Goal: Information Seeking & Learning: Learn about a topic

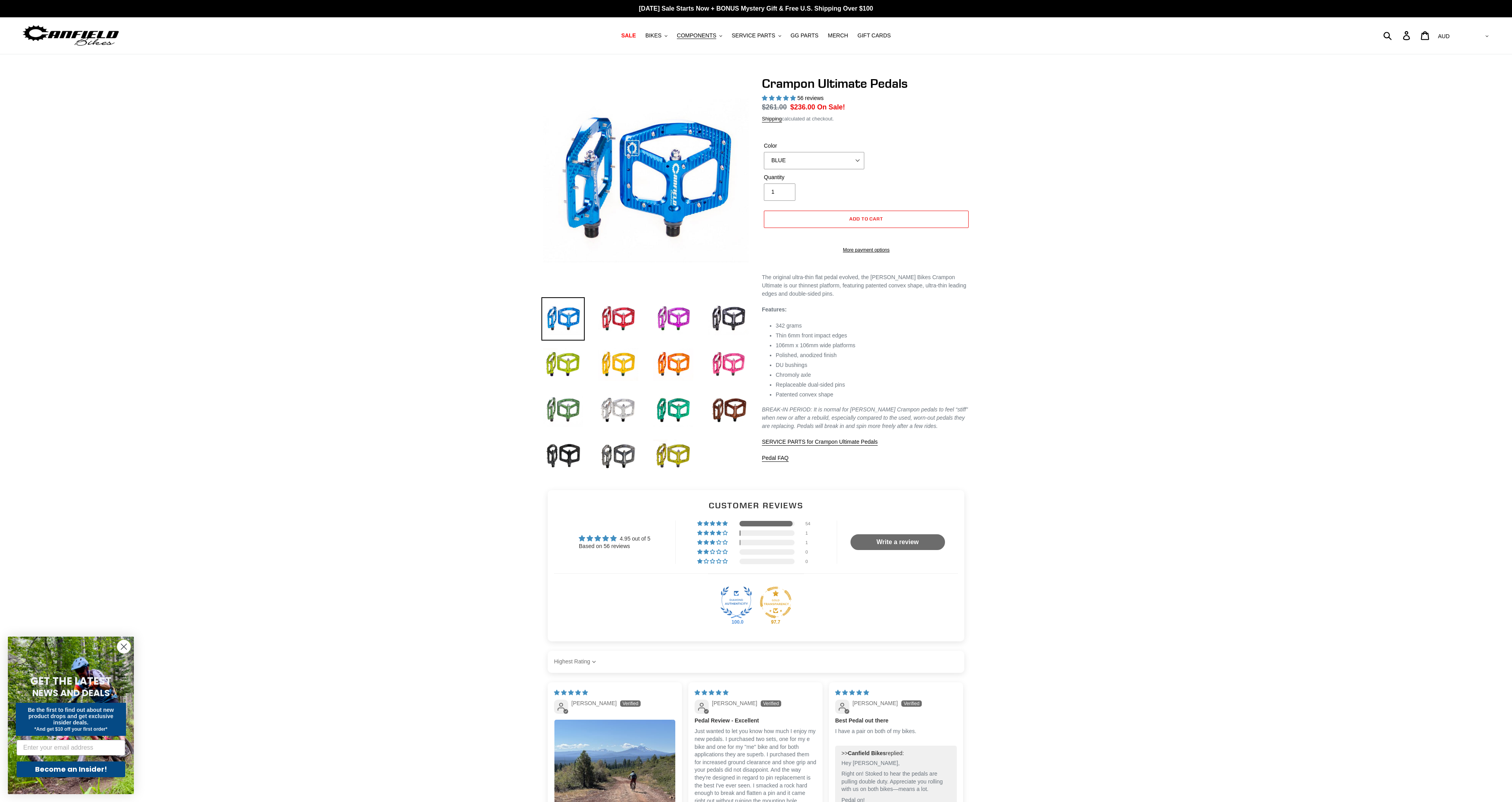
select select "highest-rating"
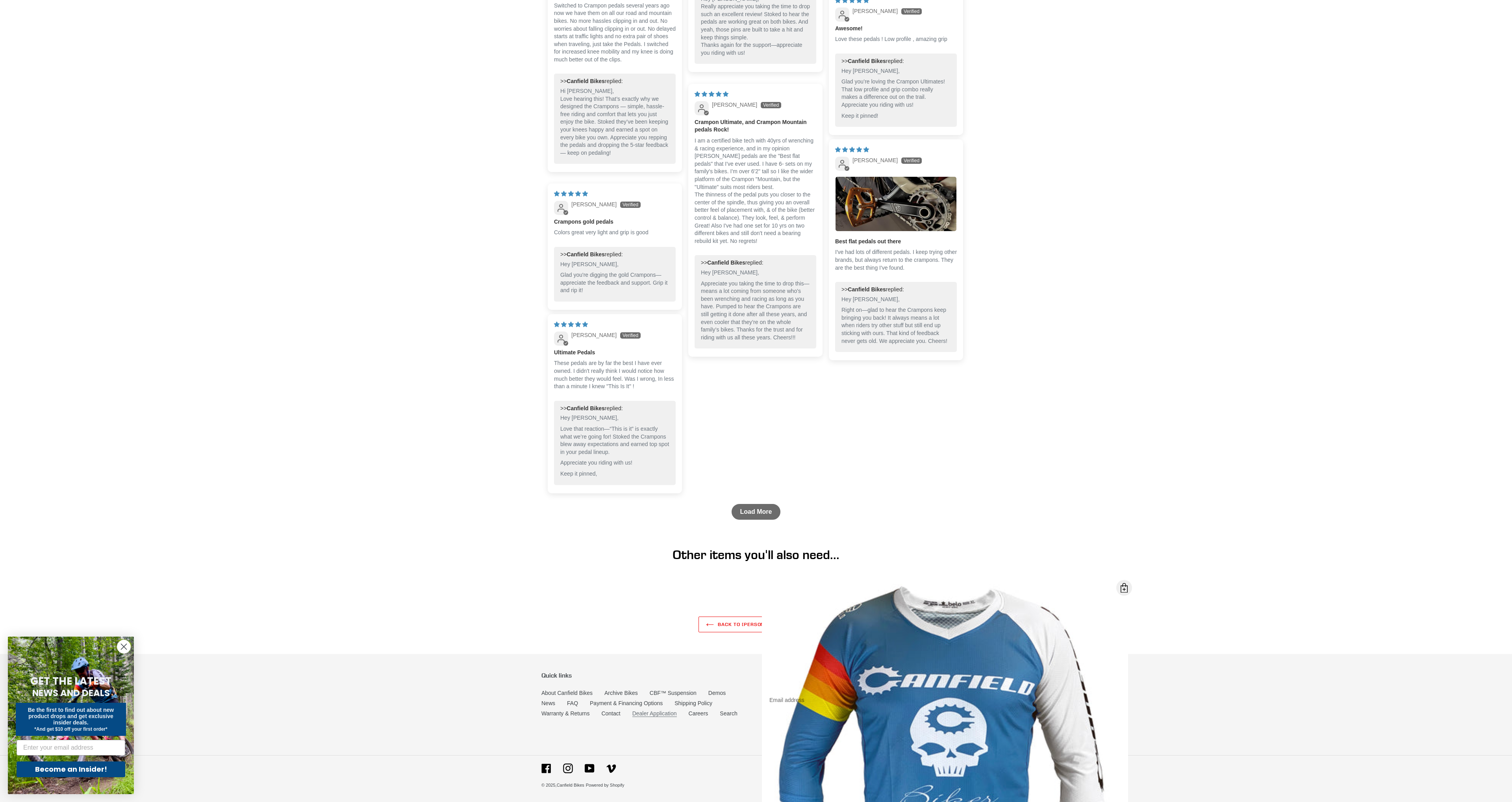
click at [662, 711] on link "Dealer Application" at bounding box center [654, 713] width 44 height 6
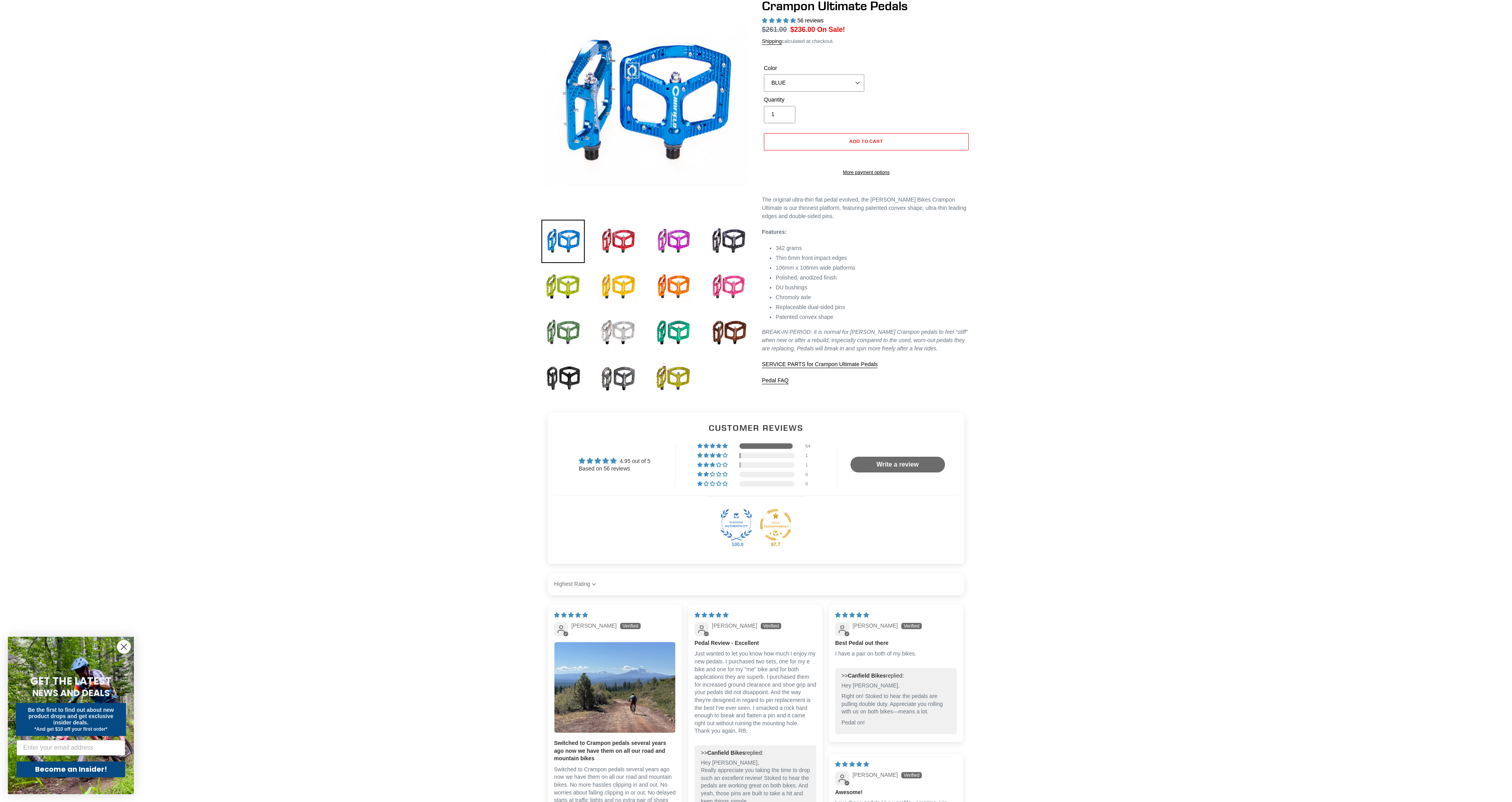
scroll to position [0, 0]
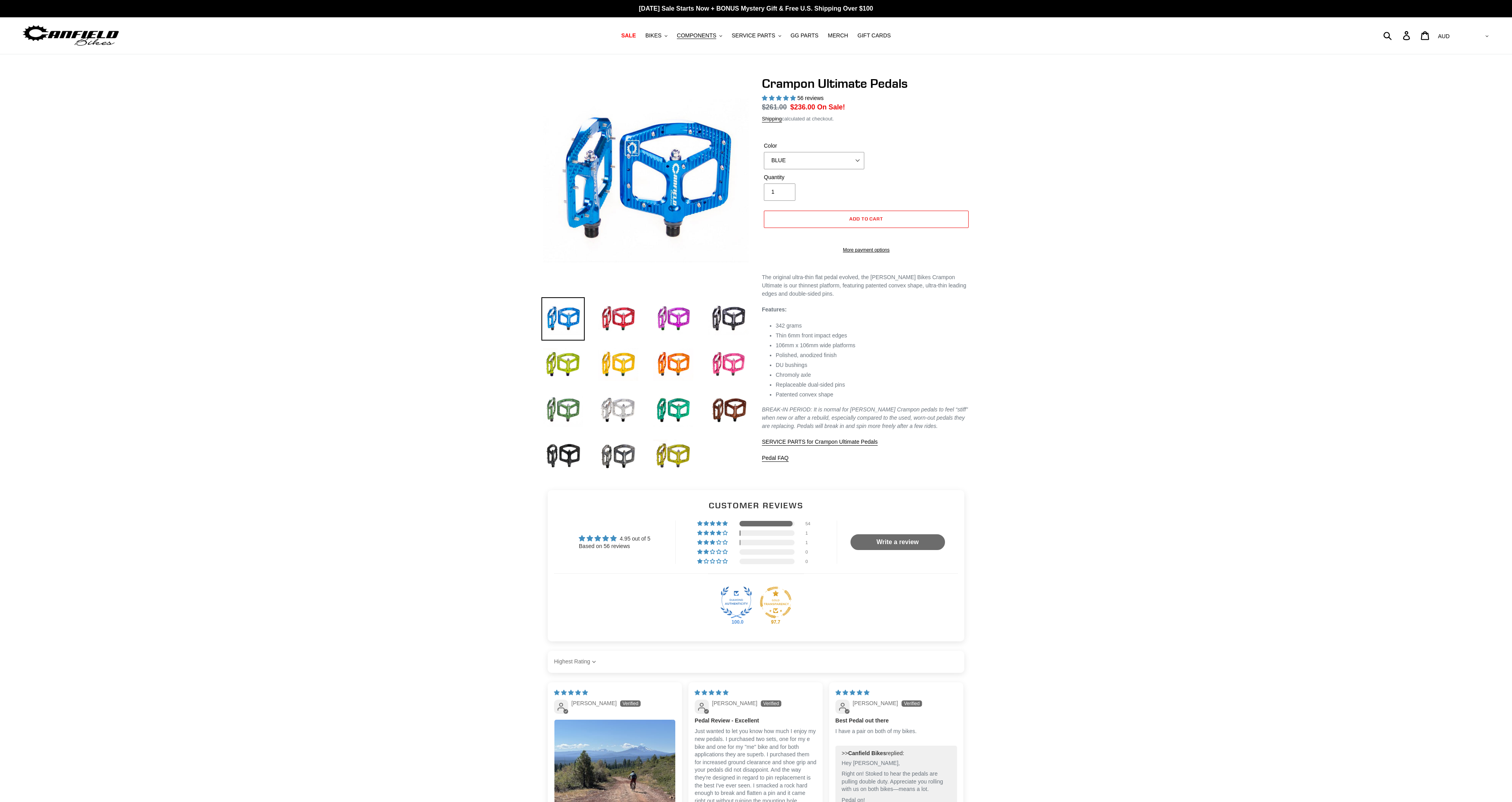
select select "highest-rating"
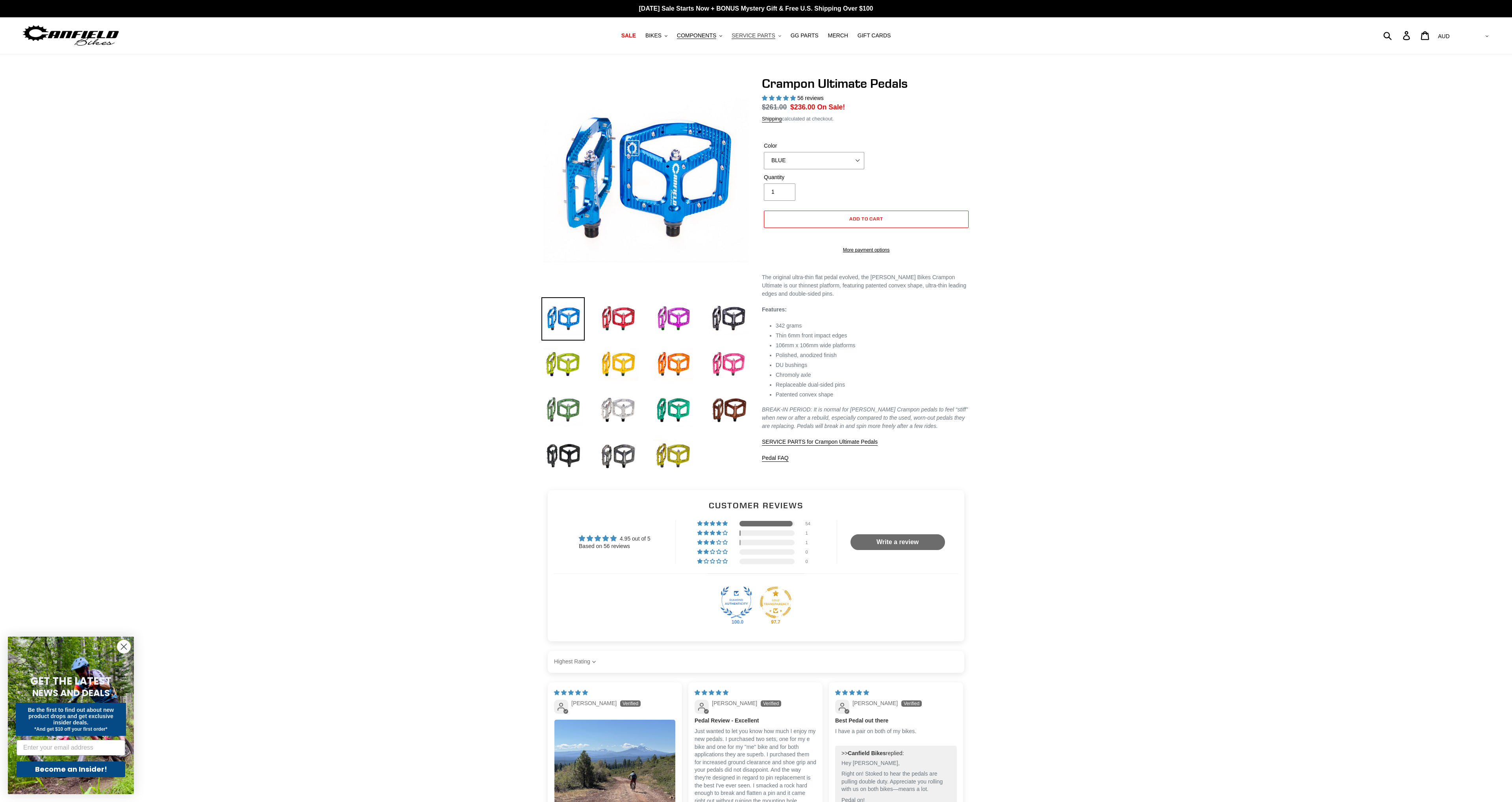
click at [775, 38] on button "SERVICE PARTS .cls-1{fill:#231f20}" at bounding box center [756, 36] width 57 height 10
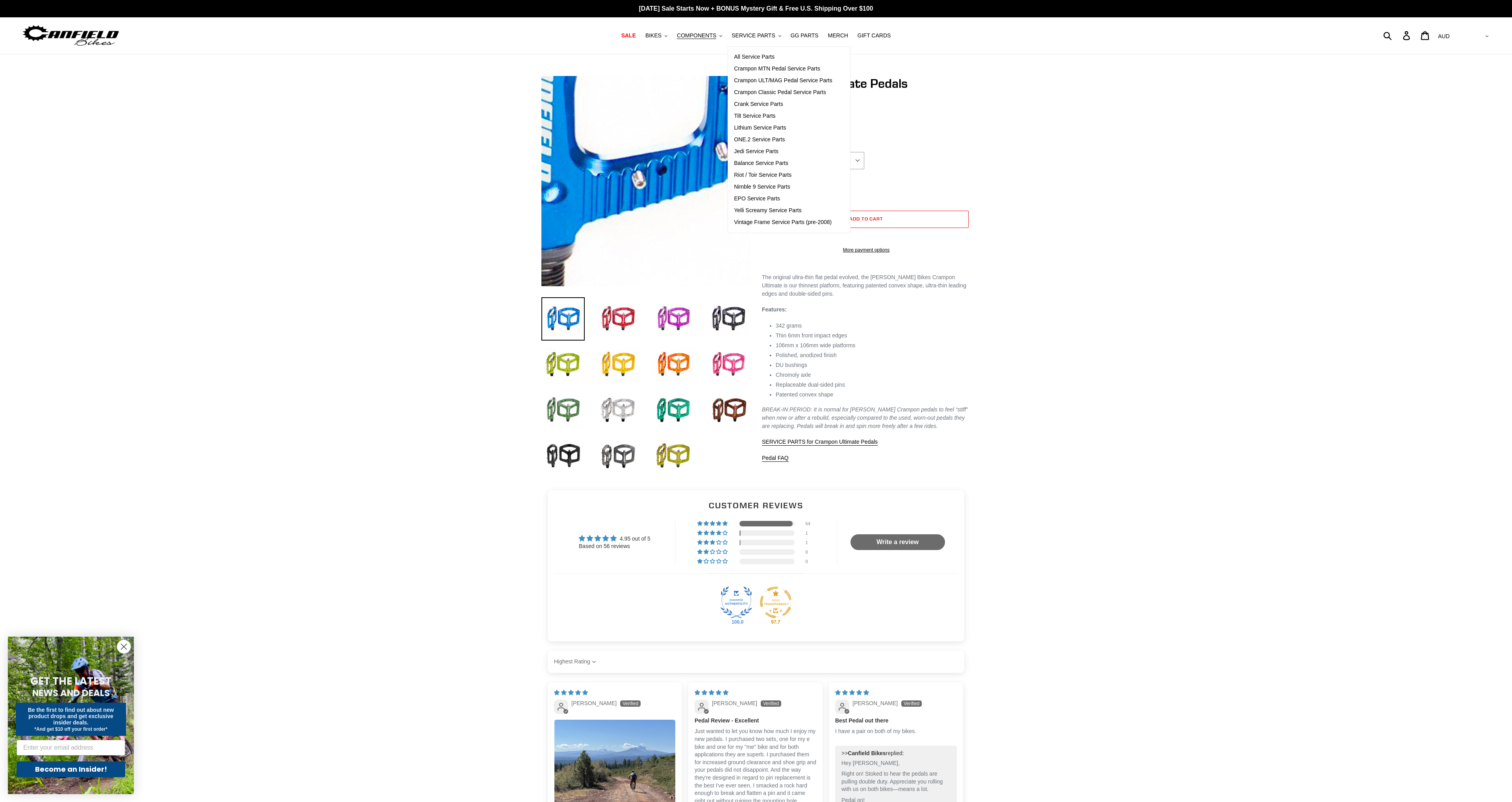
click at [392, 190] on div at bounding box center [756, 278] width 1512 height 404
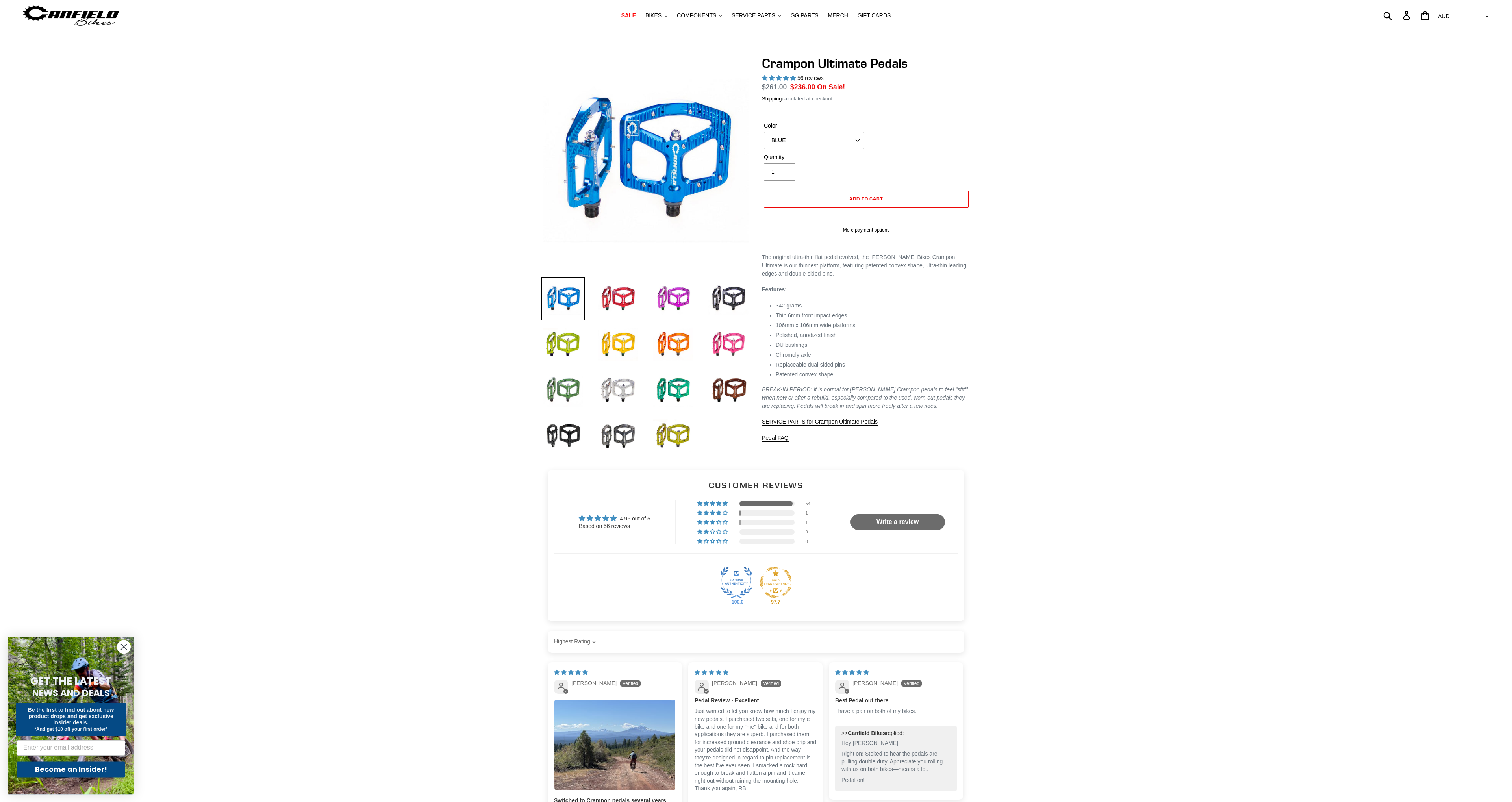
scroll to position [841, 0]
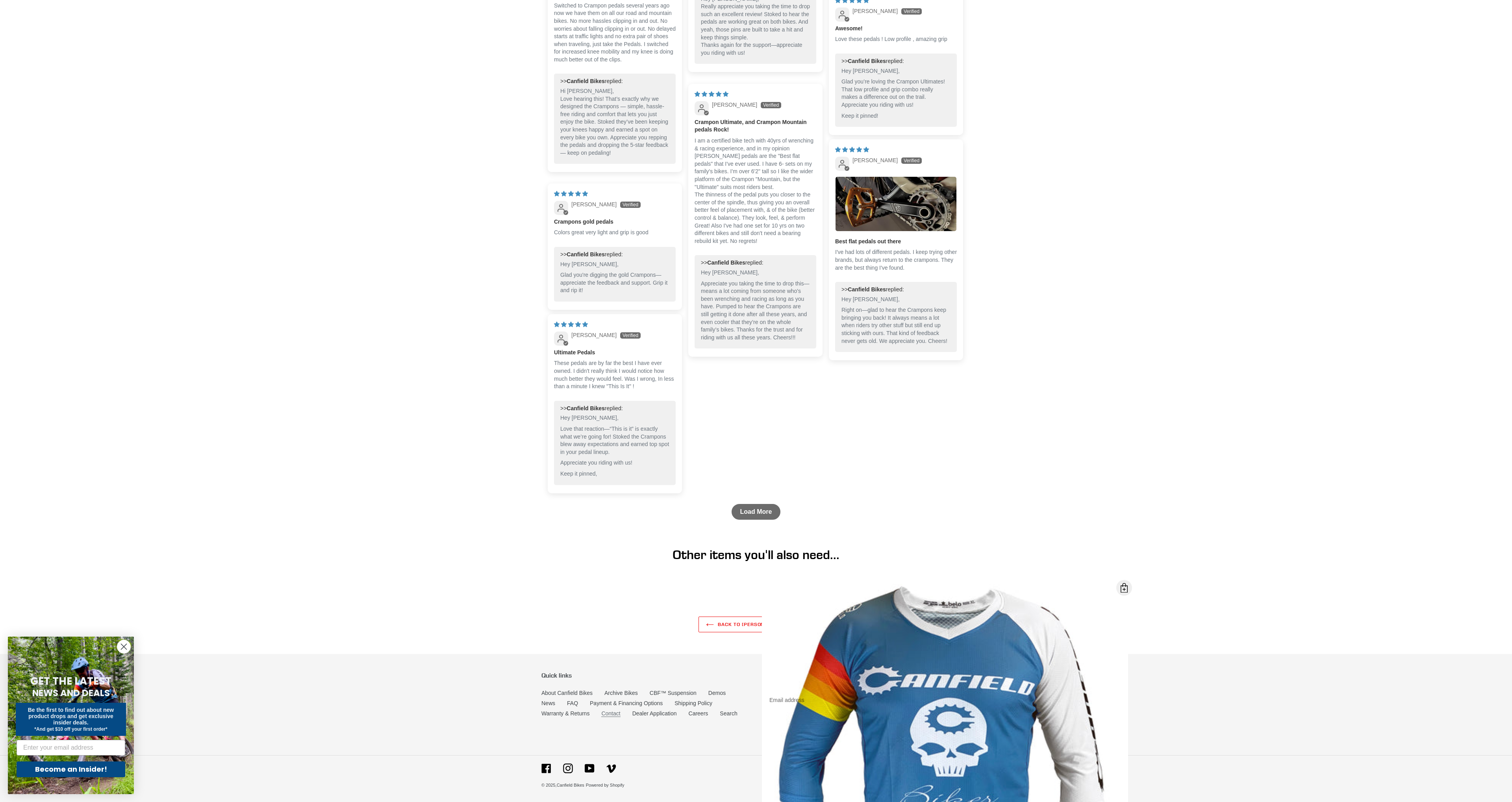
click at [614, 715] on link "Contact" at bounding box center [610, 713] width 19 height 6
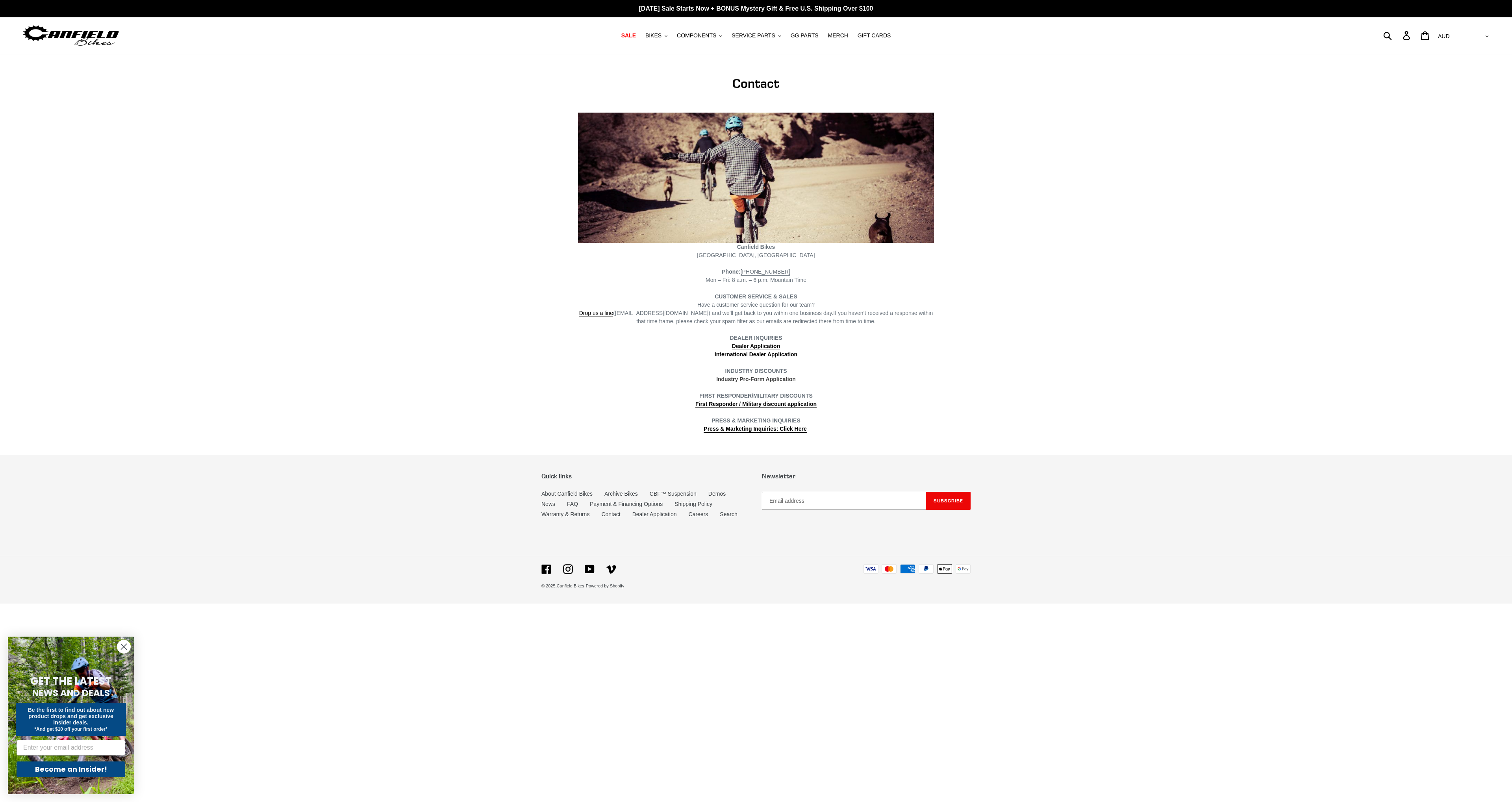
click at [770, 380] on strong "Industry Pro-Form Application" at bounding box center [756, 379] width 80 height 6
click at [661, 37] on span "BIKES" at bounding box center [653, 36] width 16 height 6
click at [692, 59] on span "SHOP ALL BIKES" at bounding box center [669, 56] width 44 height 6
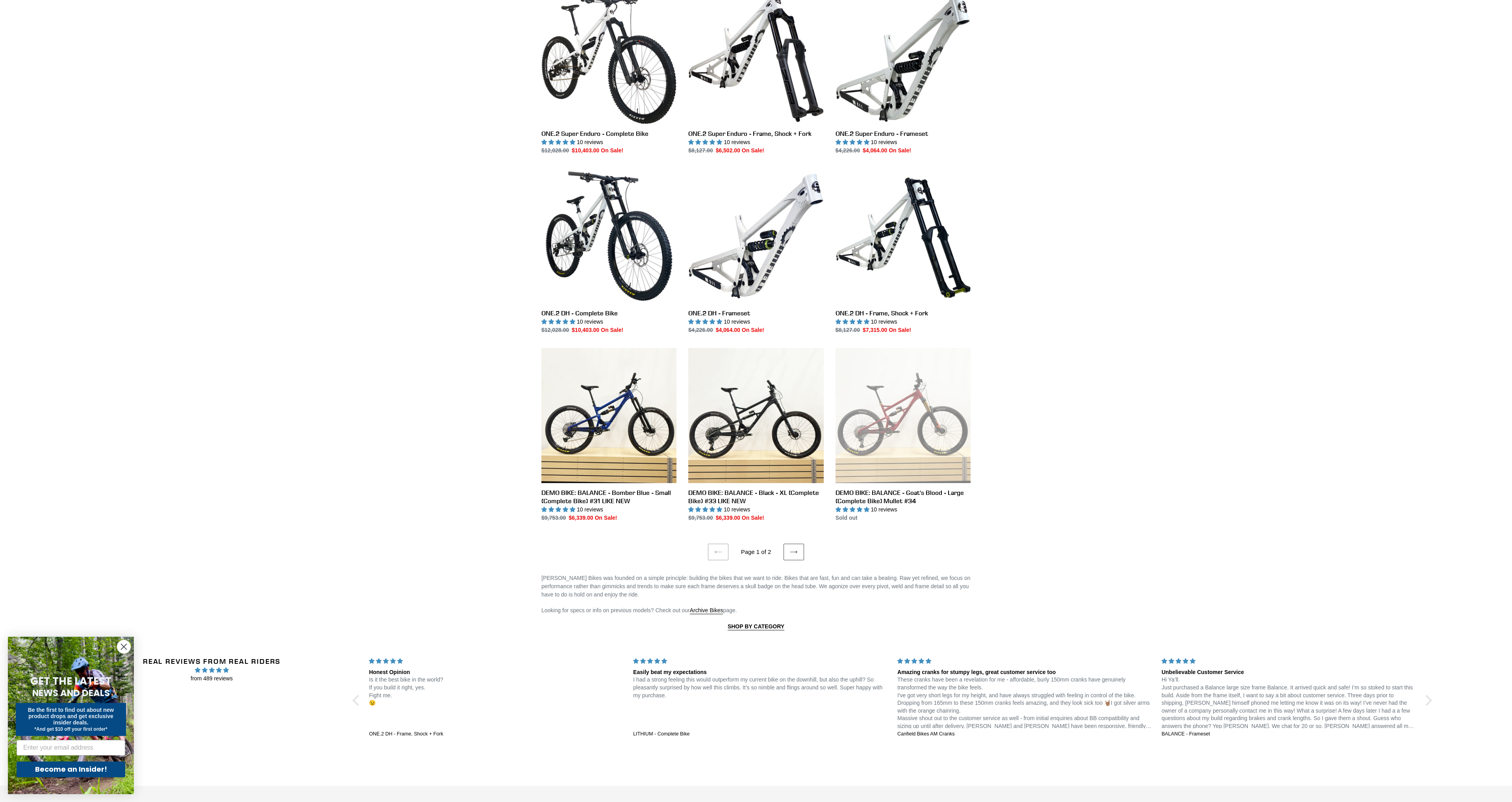
scroll to position [1142, 0]
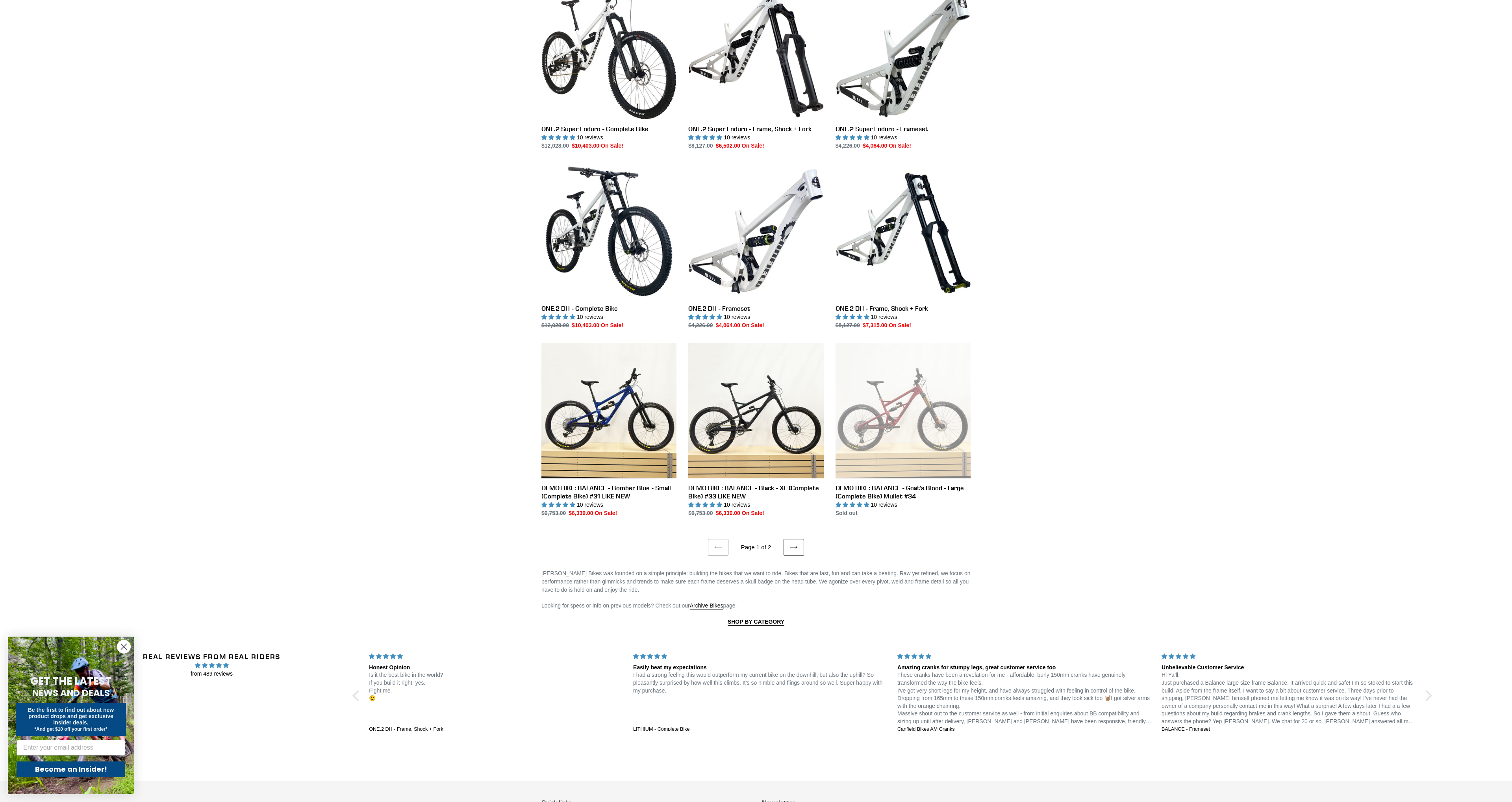
click at [794, 545] on icon at bounding box center [794, 547] width 8 height 8
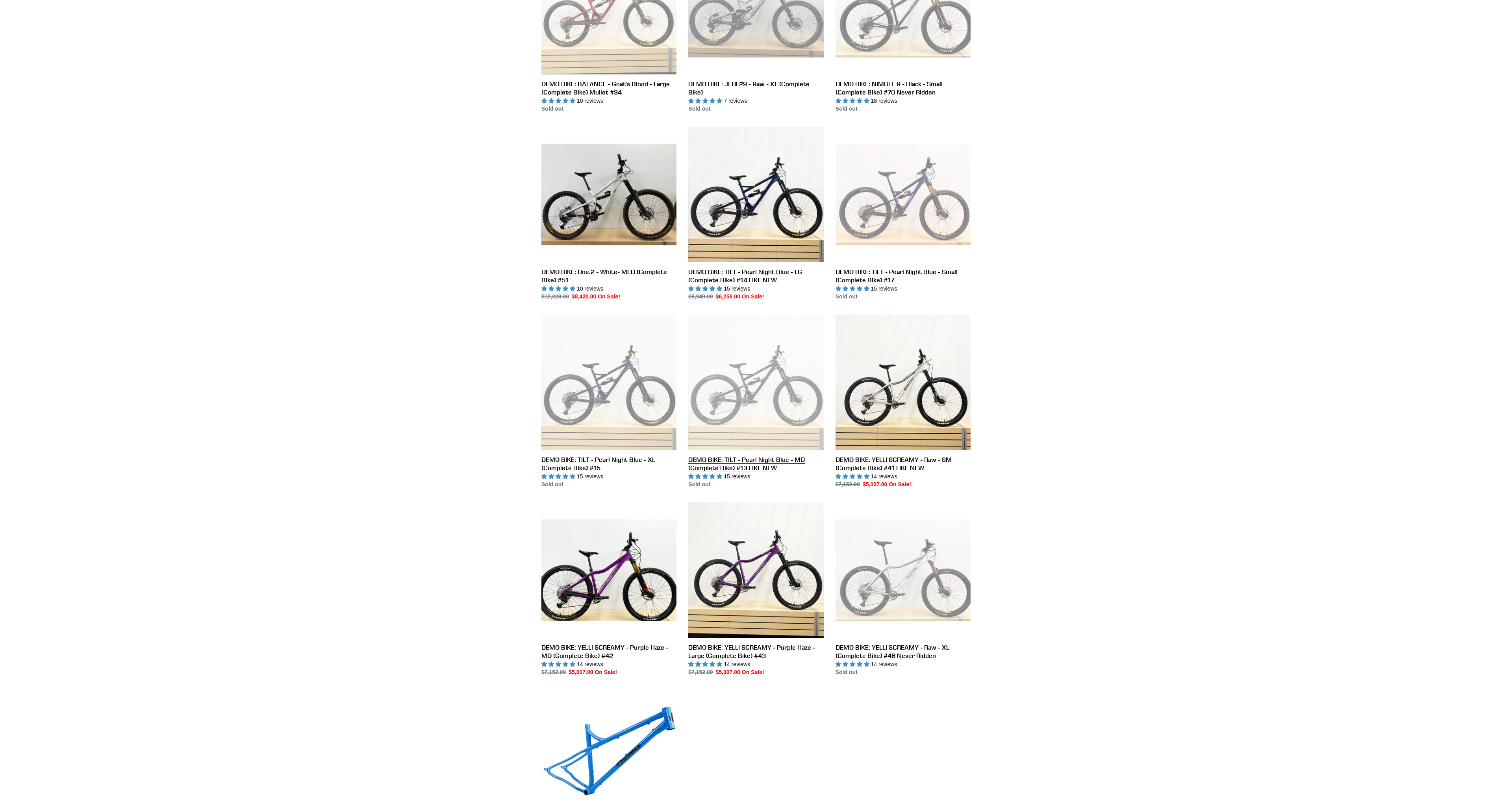
scroll to position [571, 0]
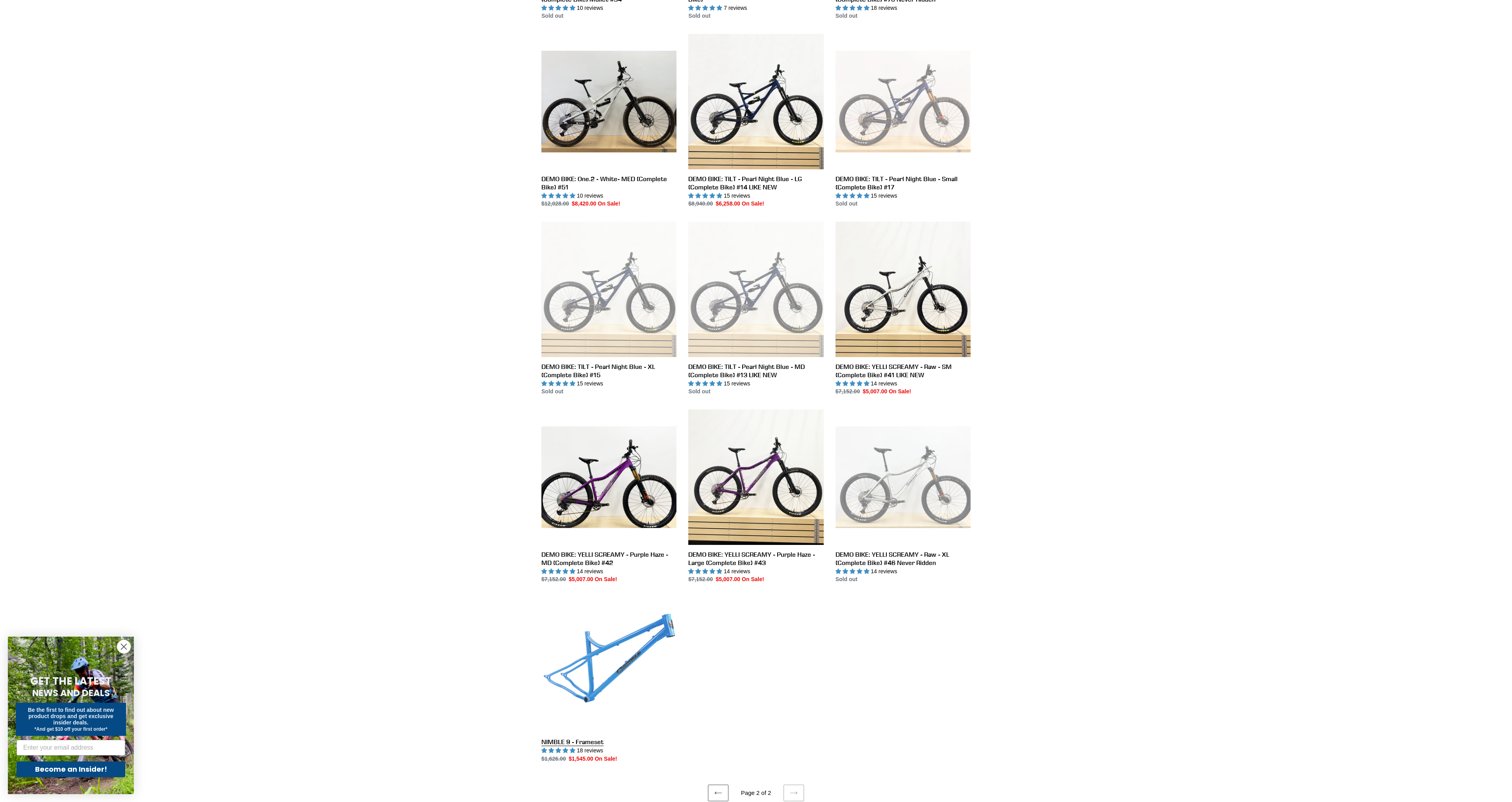
click at [590, 662] on link "NIMBLE 9 - Frameset" at bounding box center [609, 679] width 135 height 165
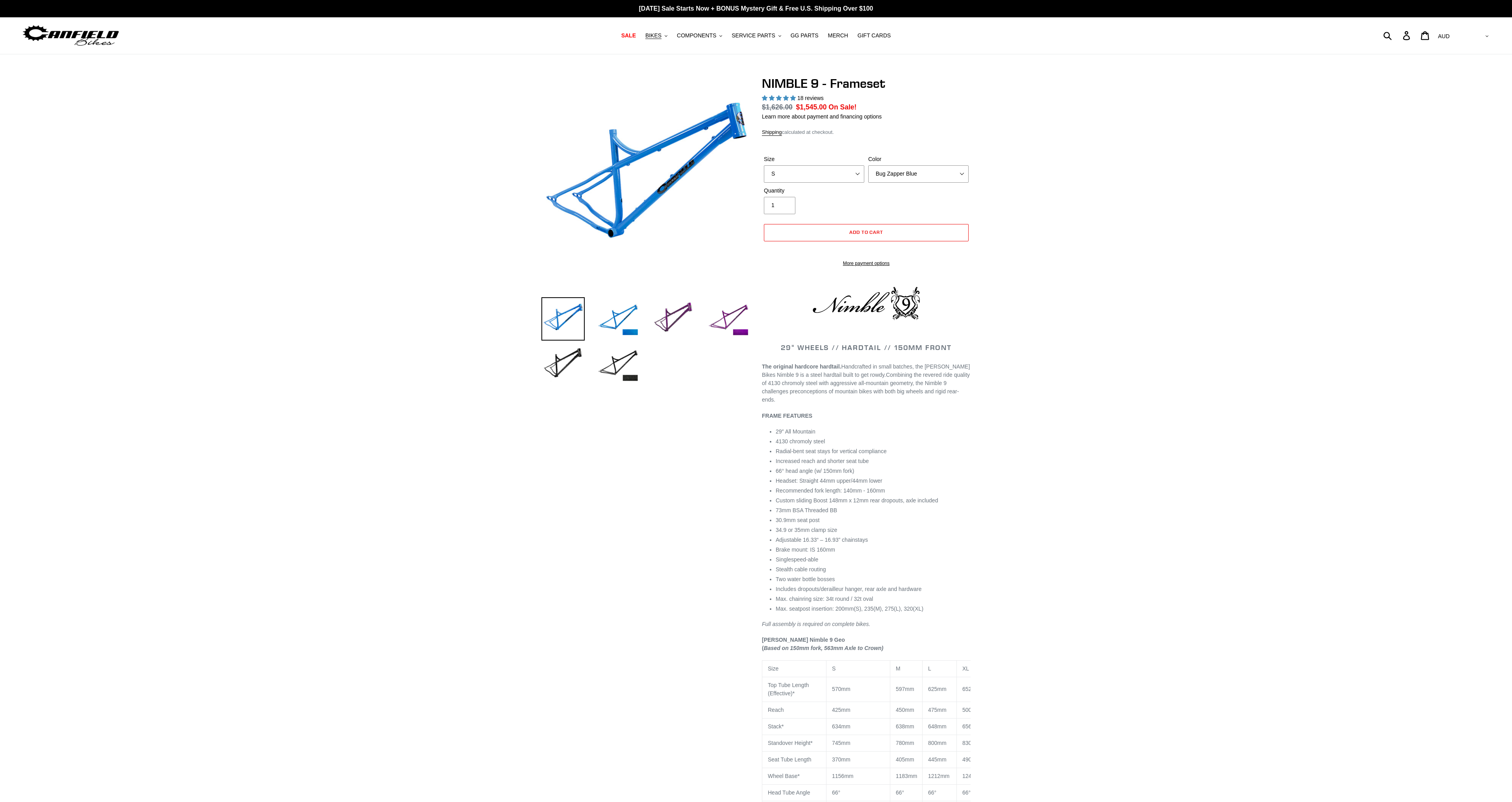
select select "highest-rating"
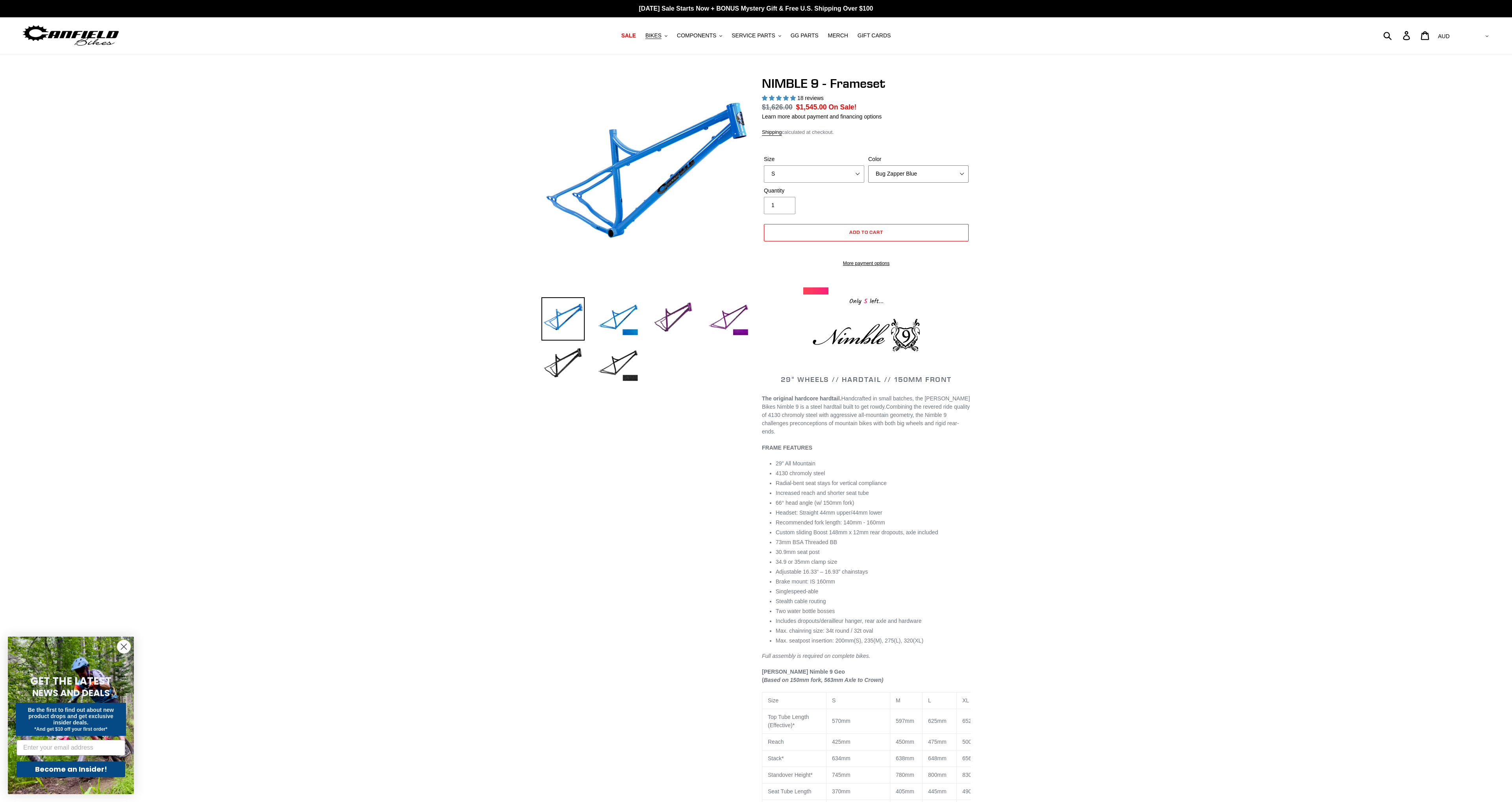
click at [869, 165] on select "Bug Zapper Blue Purple Haze -Sold Out Galaxy Black" at bounding box center [919, 173] width 100 height 17
select select "Galaxy Black"
click option "Galaxy Black" at bounding box center [0, 0] width 0 height 0
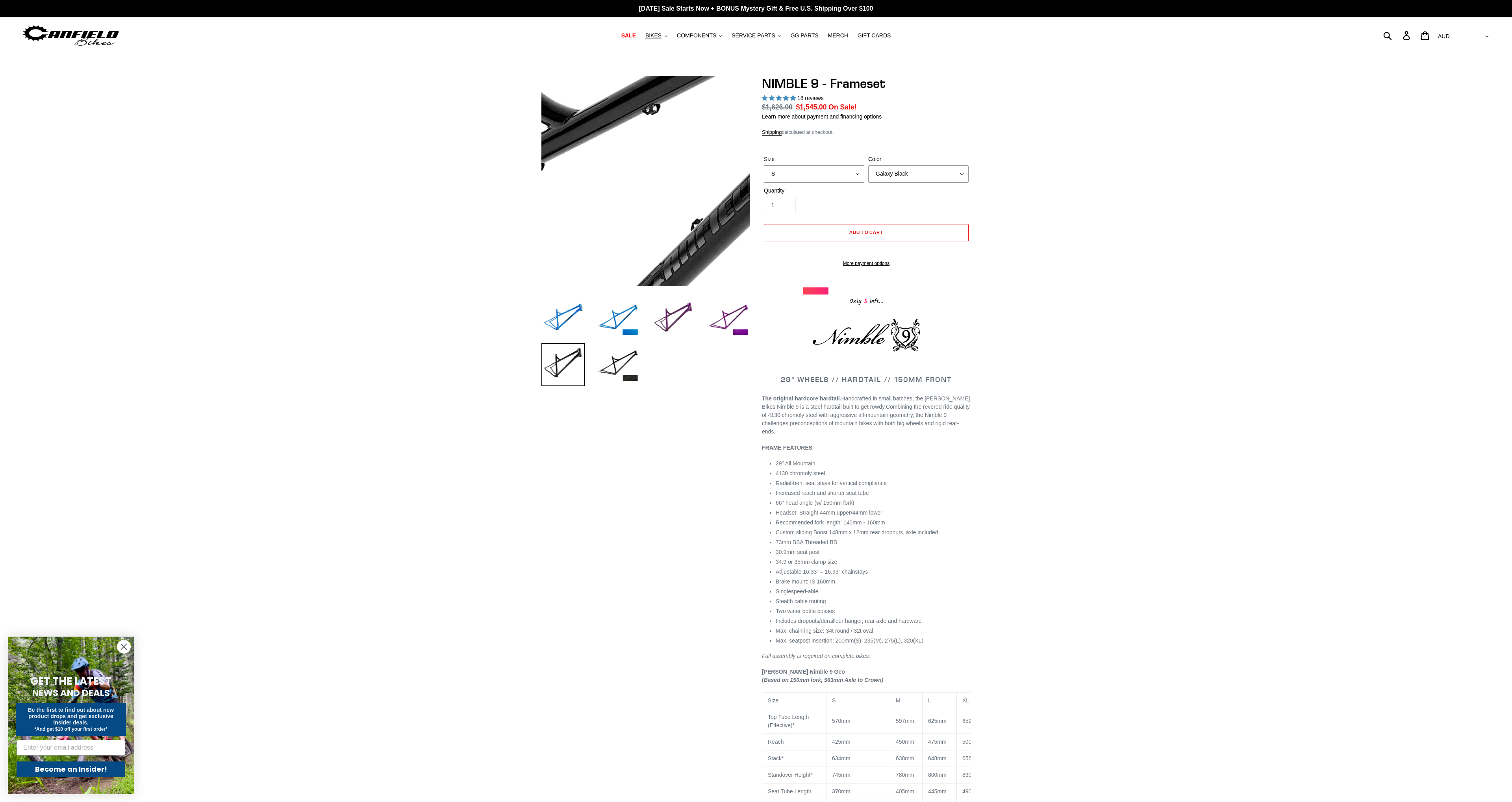
click at [651, 166] on img at bounding box center [630, 221] width 806 height 806
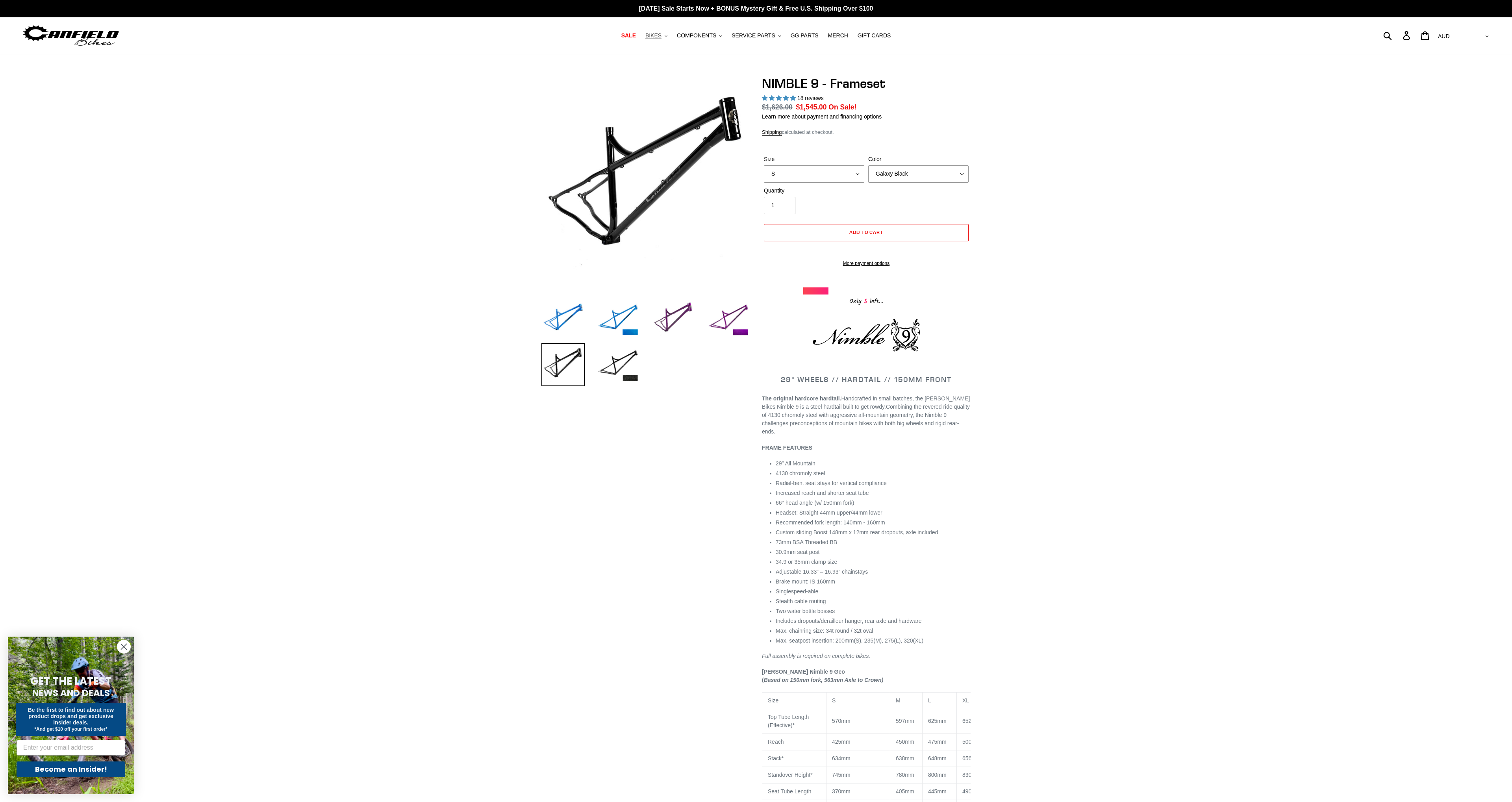
click at [667, 40] on button "BIKES .cls-1{fill:#231f20}" at bounding box center [656, 36] width 30 height 10
click at [1176, 202] on div "Previous slide" at bounding box center [756, 564] width 1512 height 977
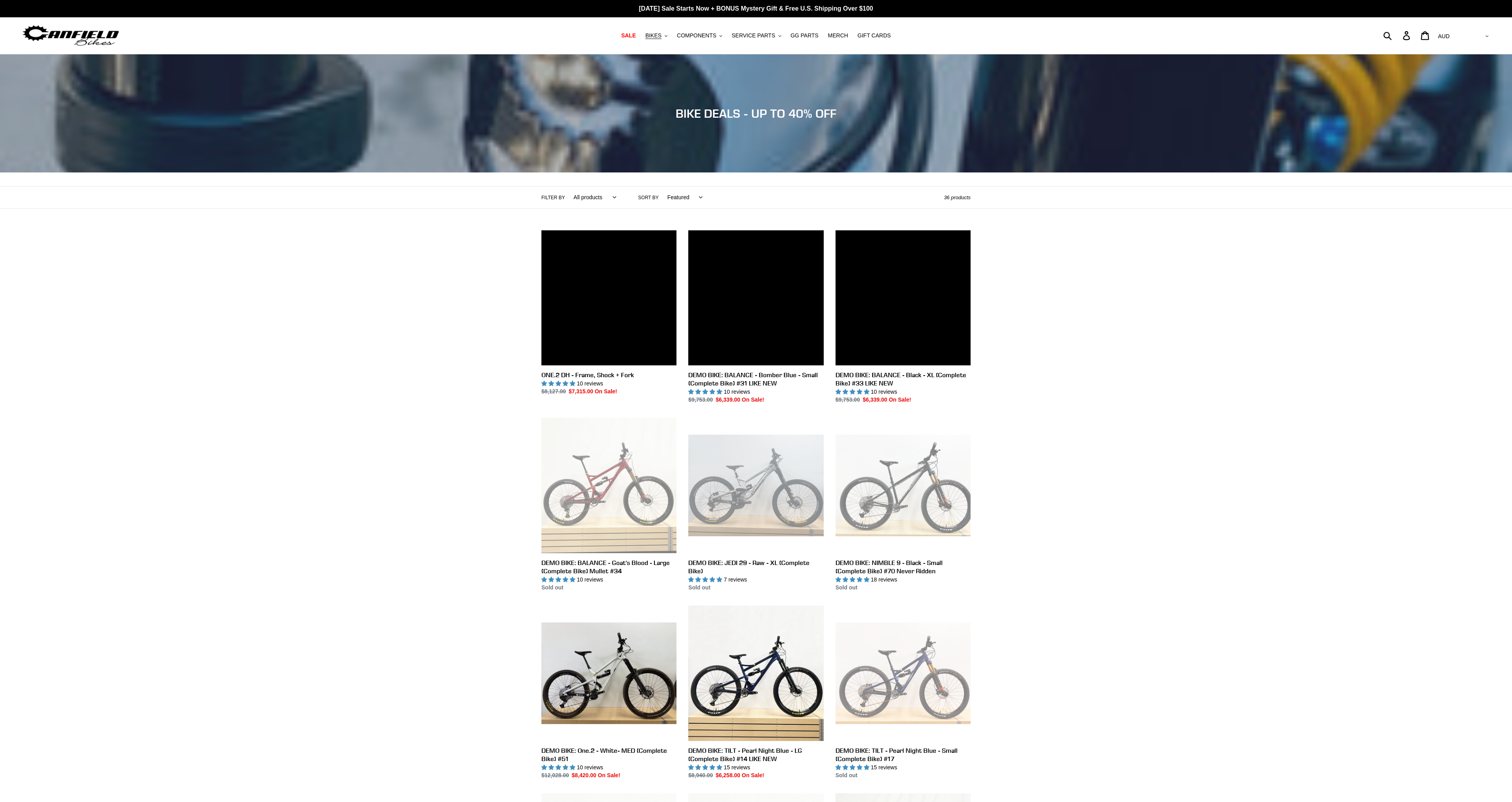
scroll to position [571, 0]
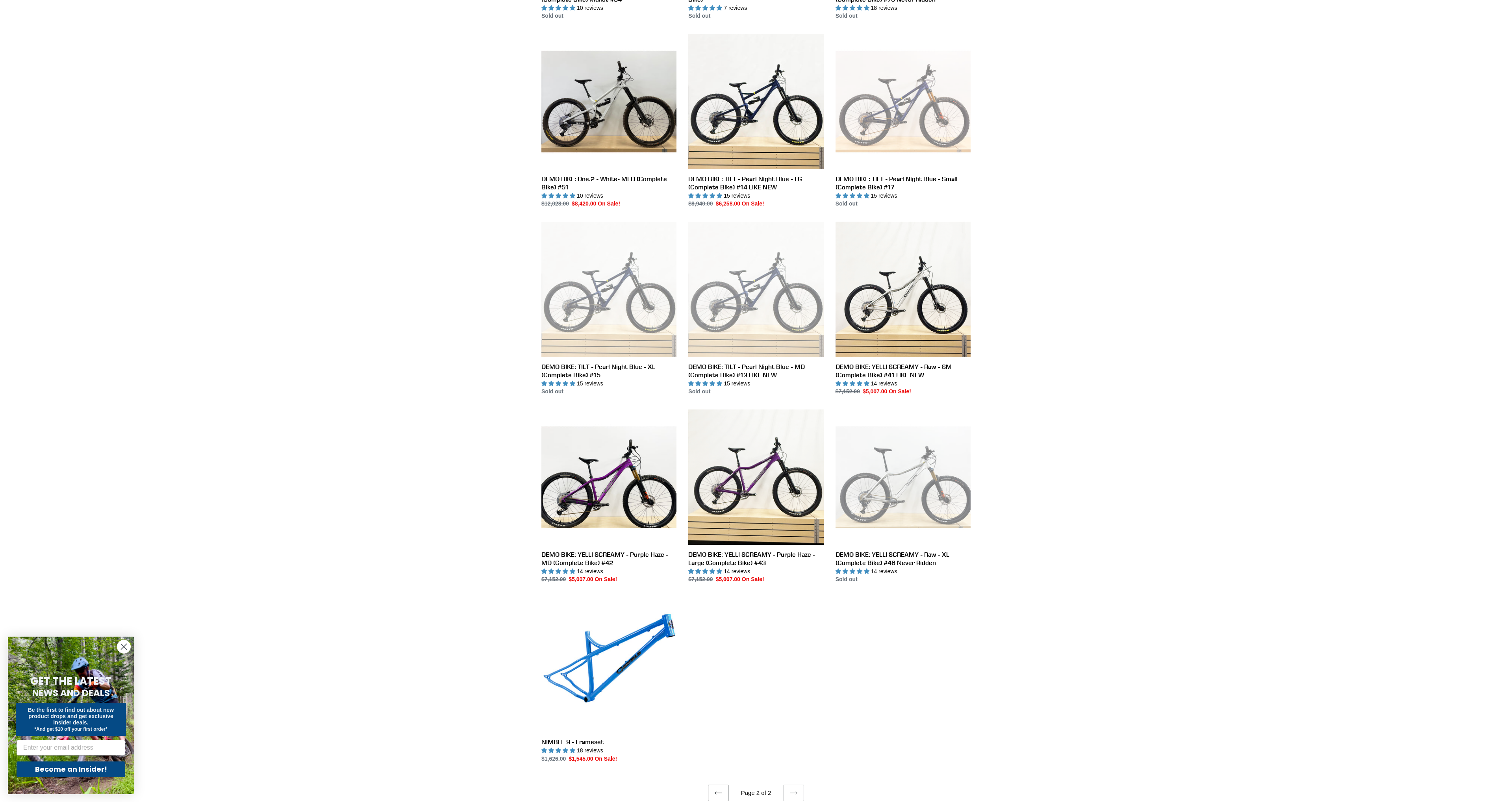
click at [1275, 595] on div "Collection: BIKE DEALS - UP TO 40% OFF Filter by All products 275 29er balance …" at bounding box center [756, 142] width 1512 height 1318
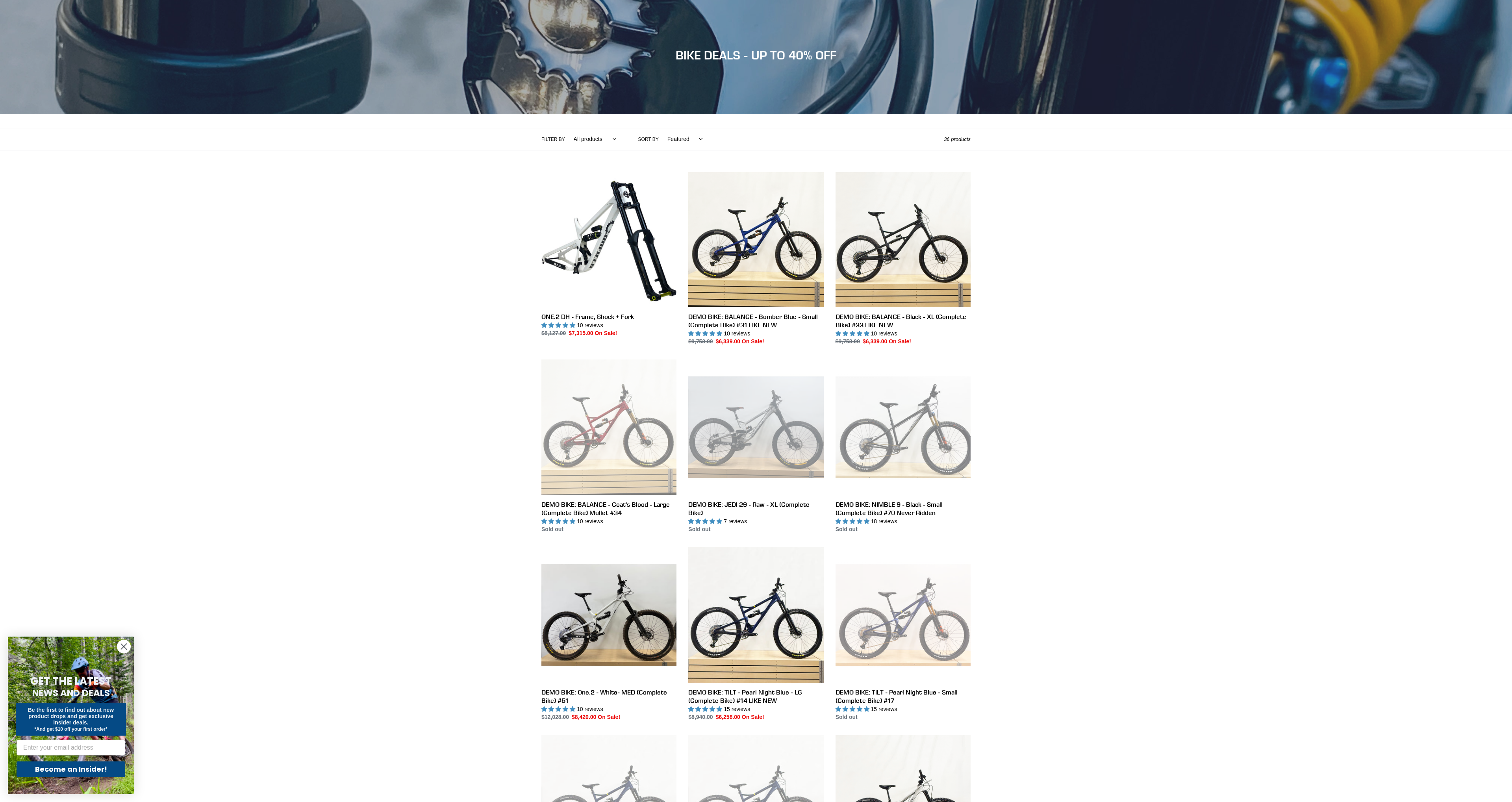
scroll to position [0, 0]
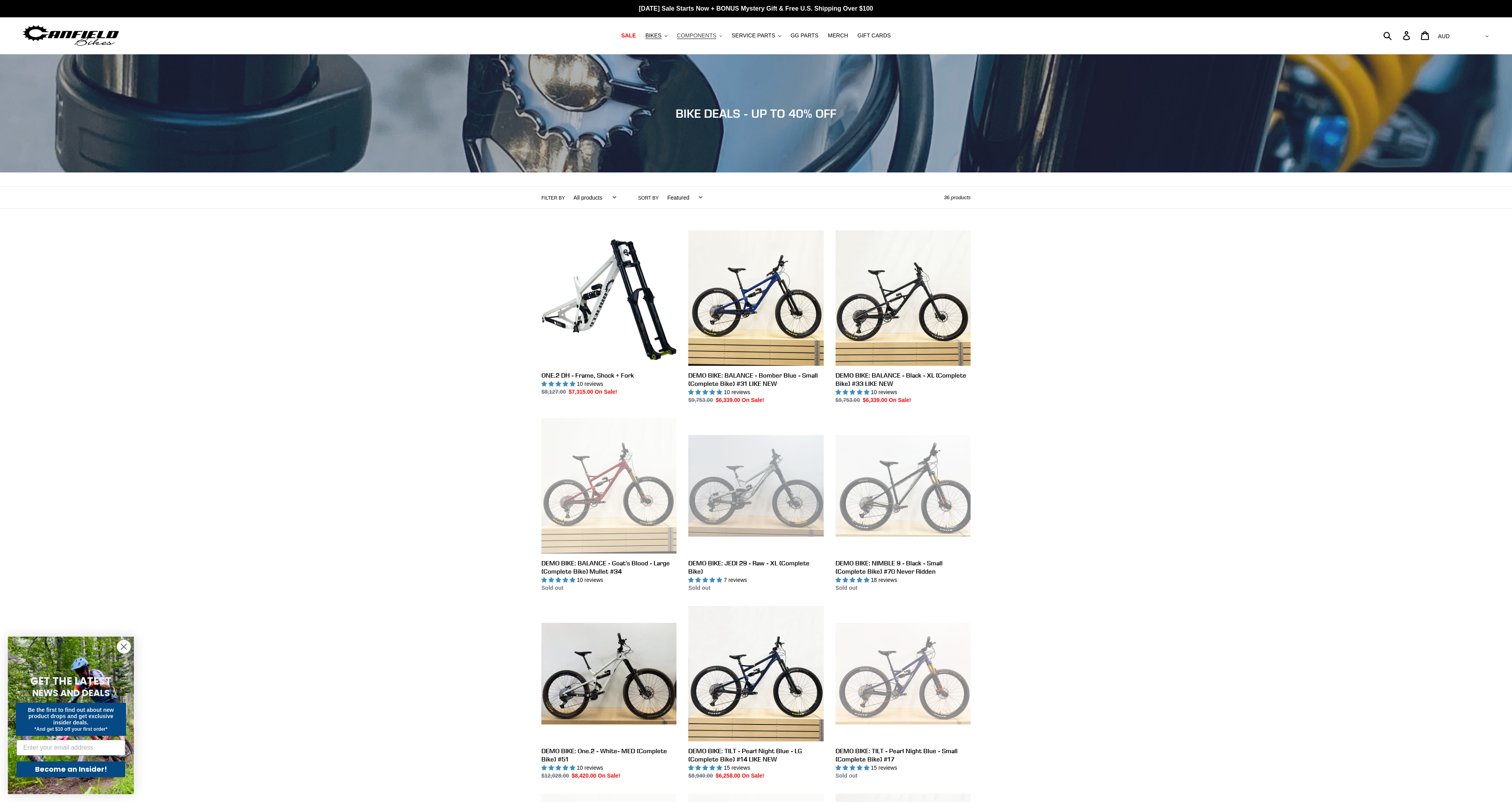
click at [710, 32] on span "COMPONENTS" at bounding box center [696, 36] width 40 height 6
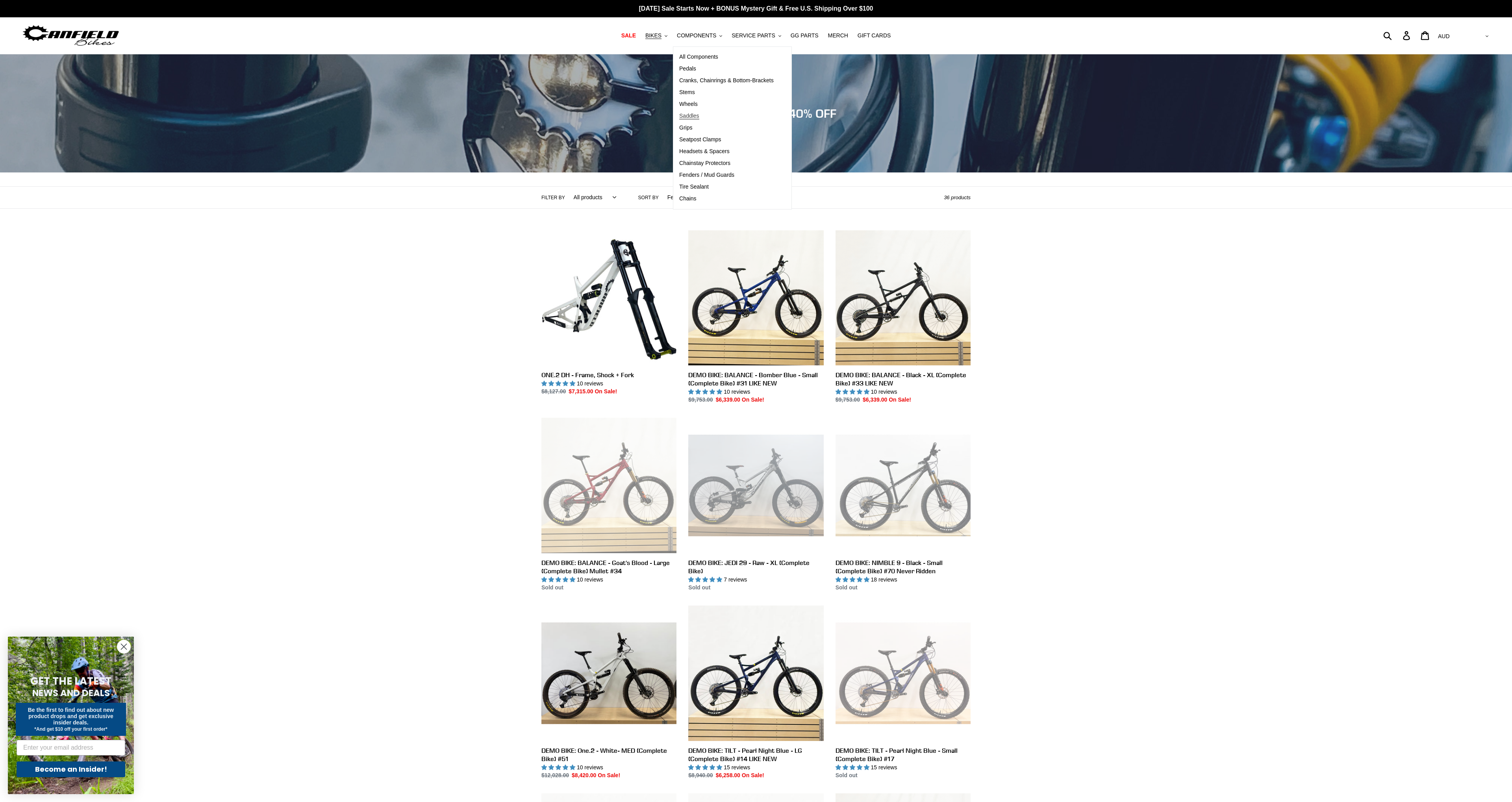
click at [723, 119] on link "Saddles" at bounding box center [727, 116] width 107 height 12
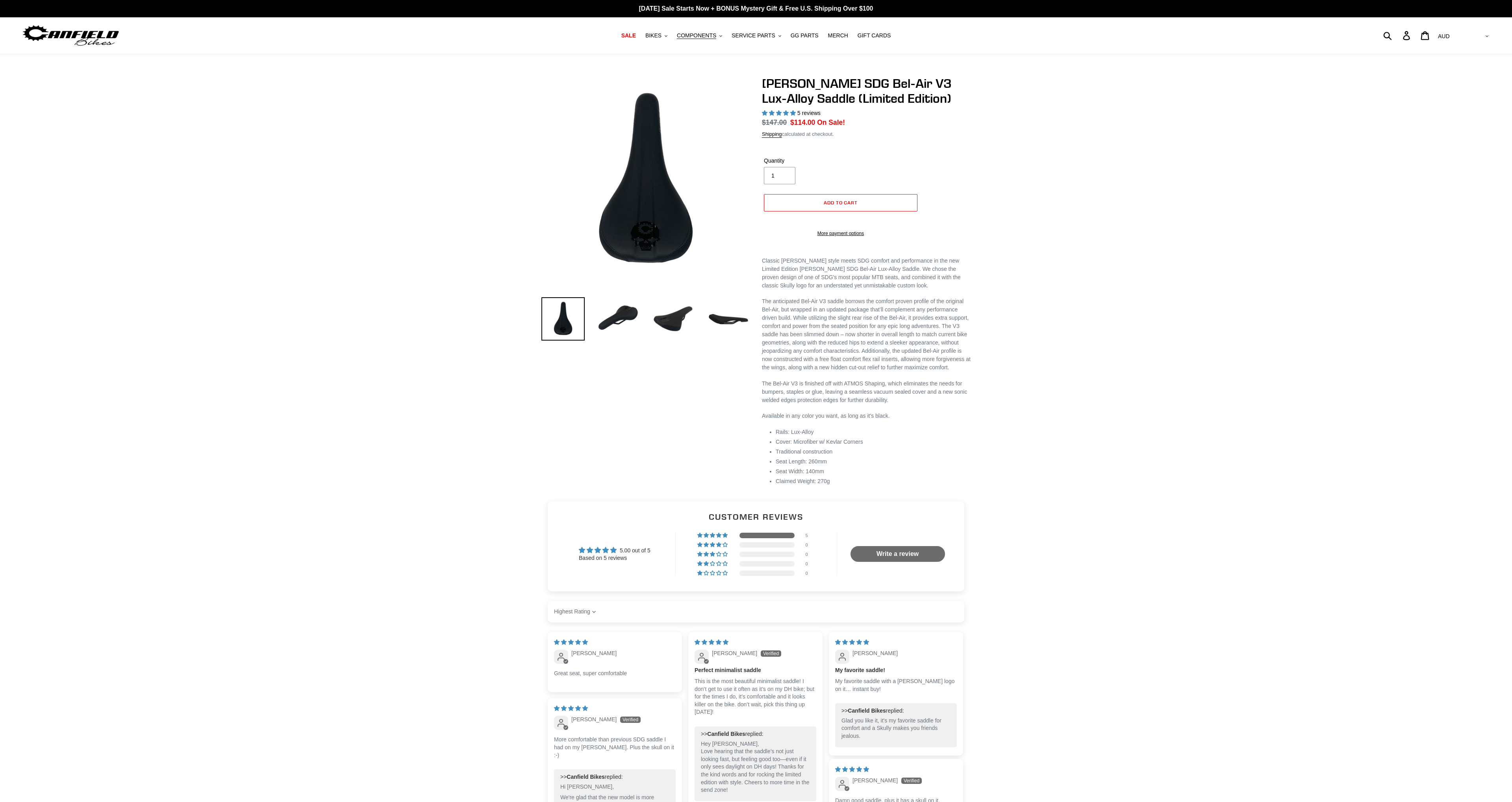
select select "highest-rating"
click at [700, 29] on nav "SALE BIKES .cls-1{fill:#231f20} SHOP ALL BIKES SHOP DEMO BIKES - On SALE Now! J…" at bounding box center [756, 35] width 735 height 36
click at [702, 36] on span "COMPONENTS" at bounding box center [696, 36] width 40 height 6
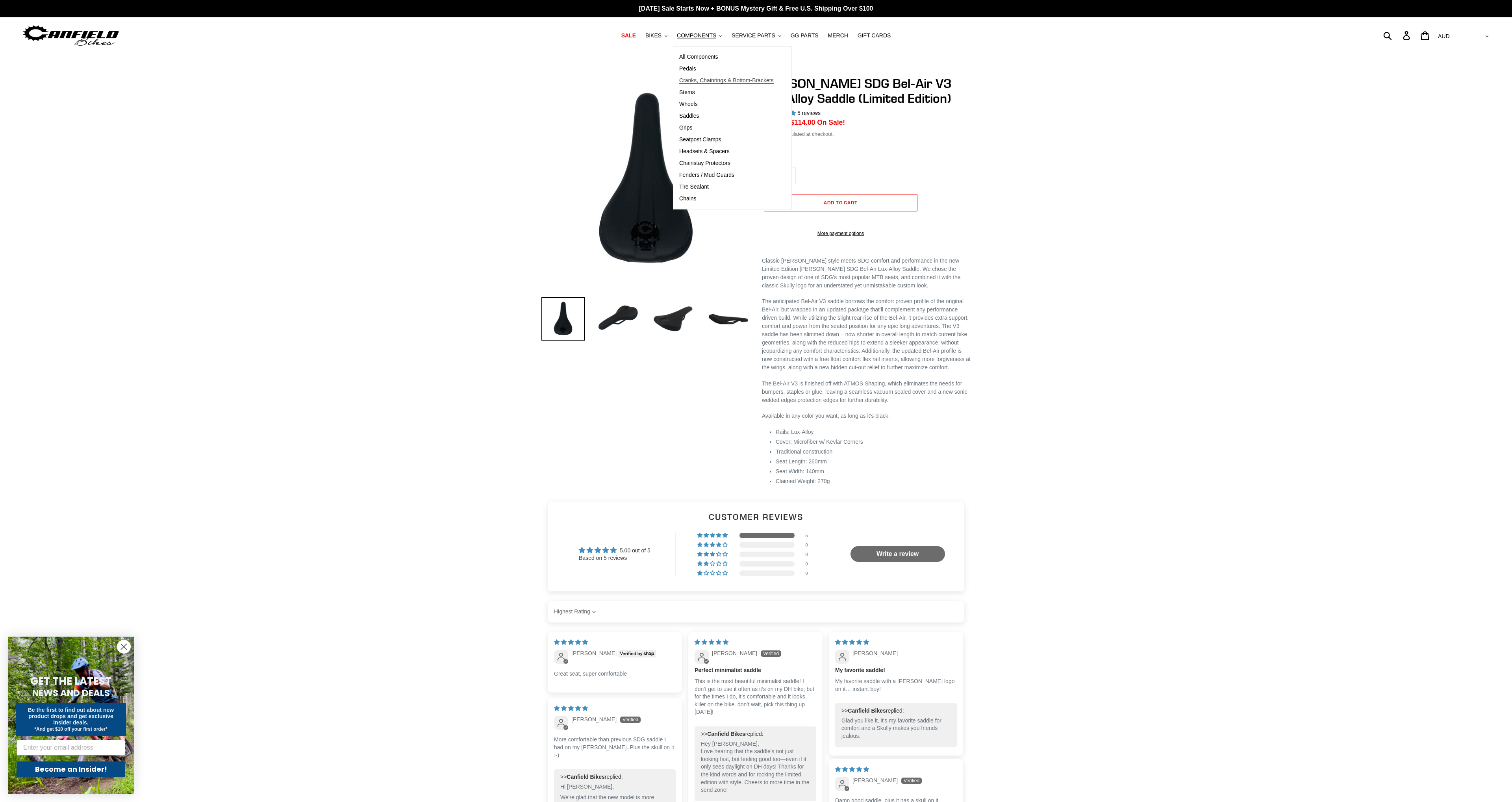
click at [710, 85] on link "Cranks, Chainrings & Bottom-Brackets" at bounding box center [727, 81] width 107 height 12
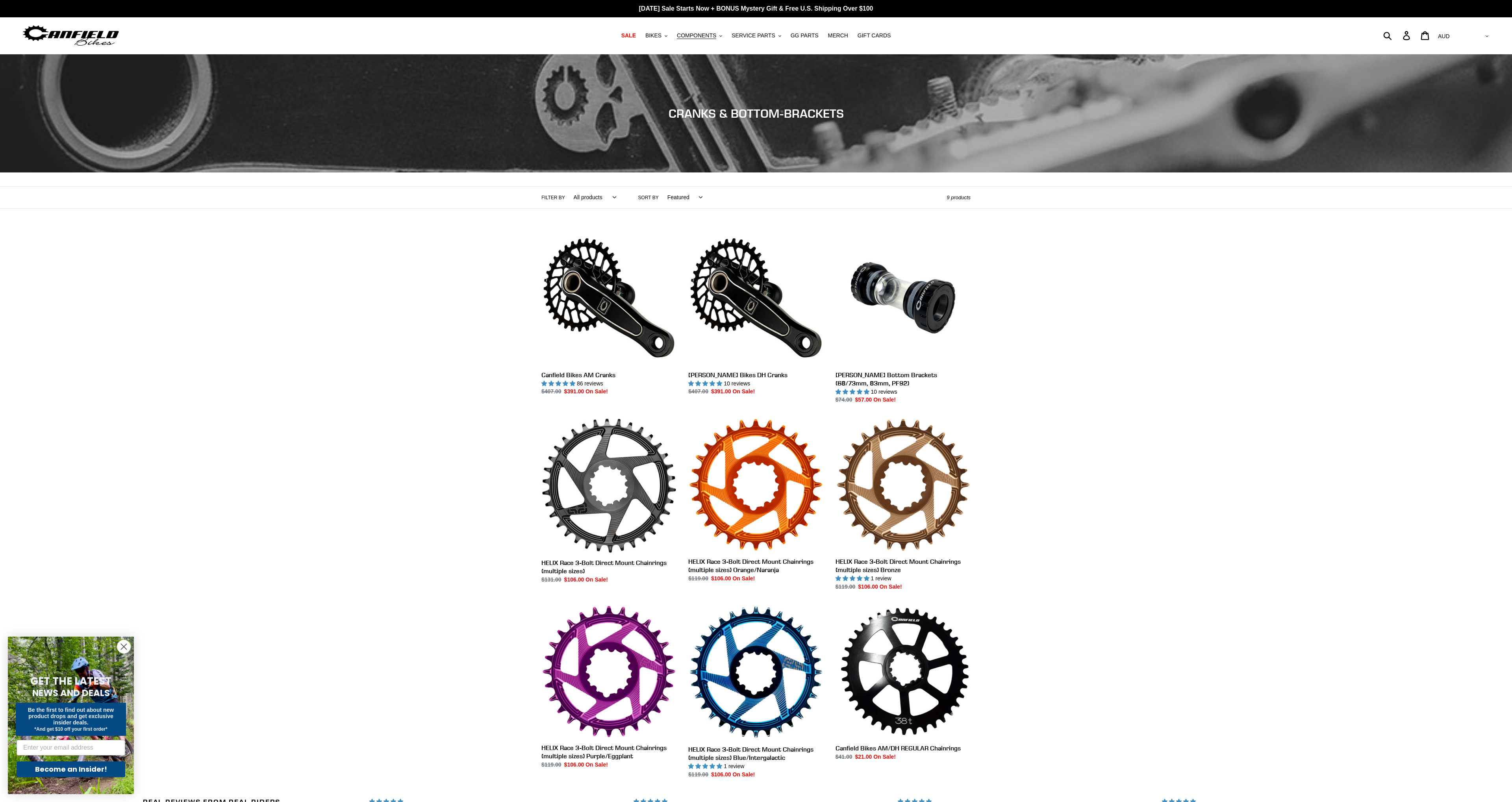
click at [806, 42] on nav "SALE BIKES .cls-1{fill:#231f20} SHOP ALL BIKES SHOP DEMO BIKES - On SALE Now! J…" at bounding box center [756, 35] width 735 height 36
click at [807, 39] on span "GG PARTS" at bounding box center [804, 36] width 28 height 6
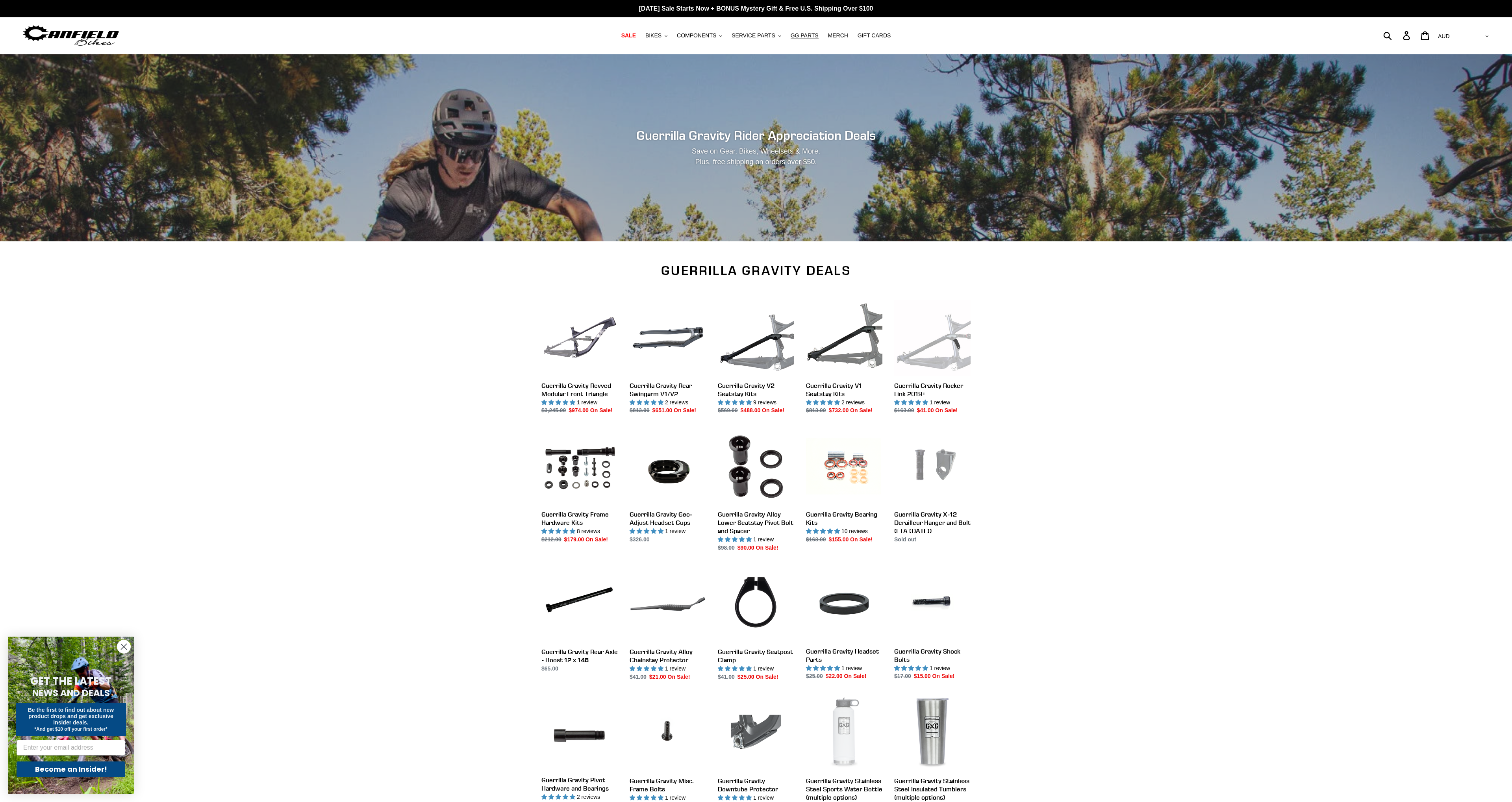
click at [660, 30] on nav "SALE BIKES .cls-1{fill:#231f20} SHOP ALL BIKES SHOP DEMO BIKES - On SALE Now! J…" at bounding box center [756, 35] width 735 height 36
click at [668, 35] on button "BIKES .cls-1{fill:#231f20}" at bounding box center [656, 36] width 30 height 10
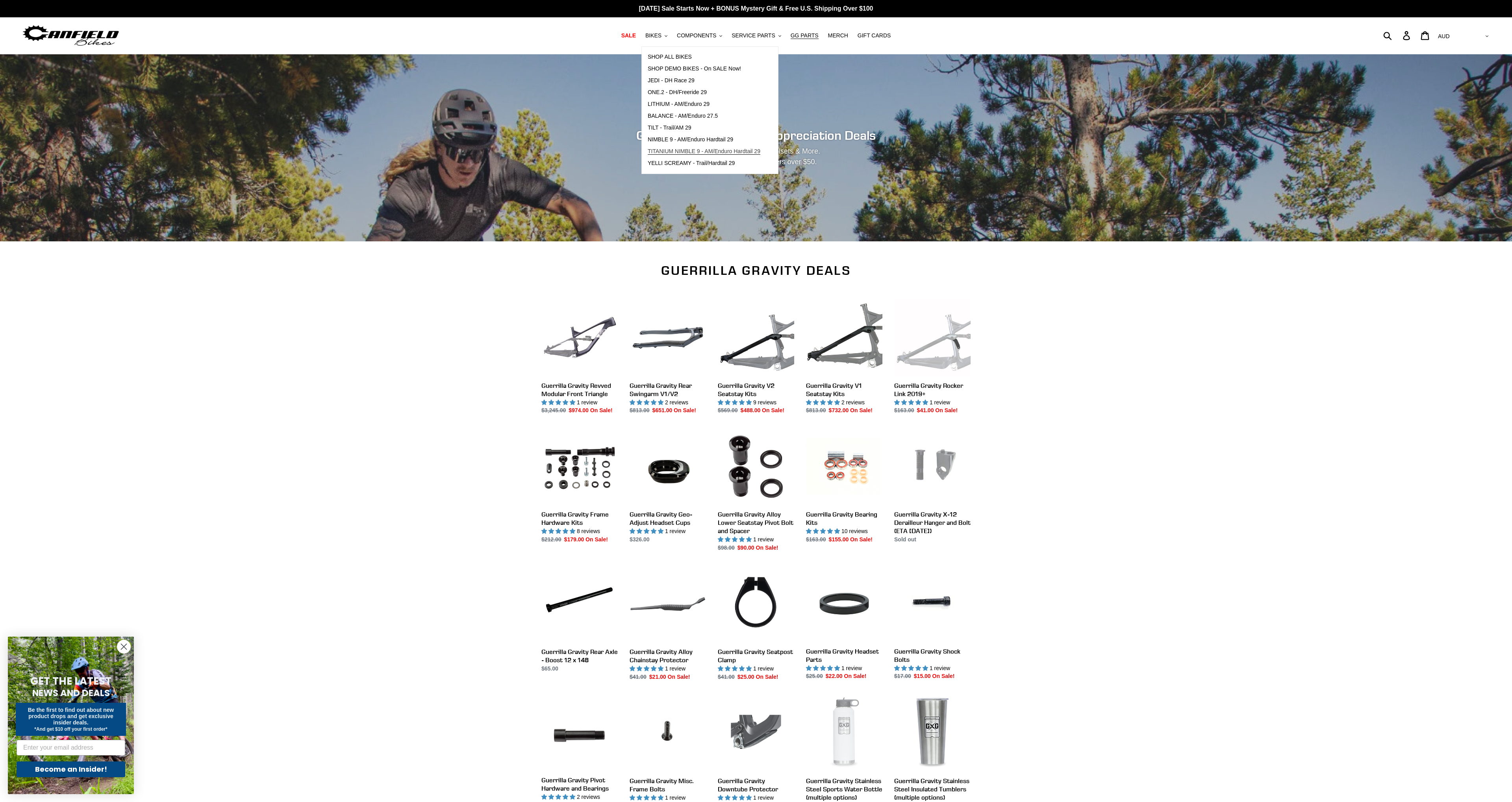
click at [732, 148] on span "TITANIUM NIMBLE 9 - AM/Enduro Hardtail 29" at bounding box center [704, 151] width 113 height 6
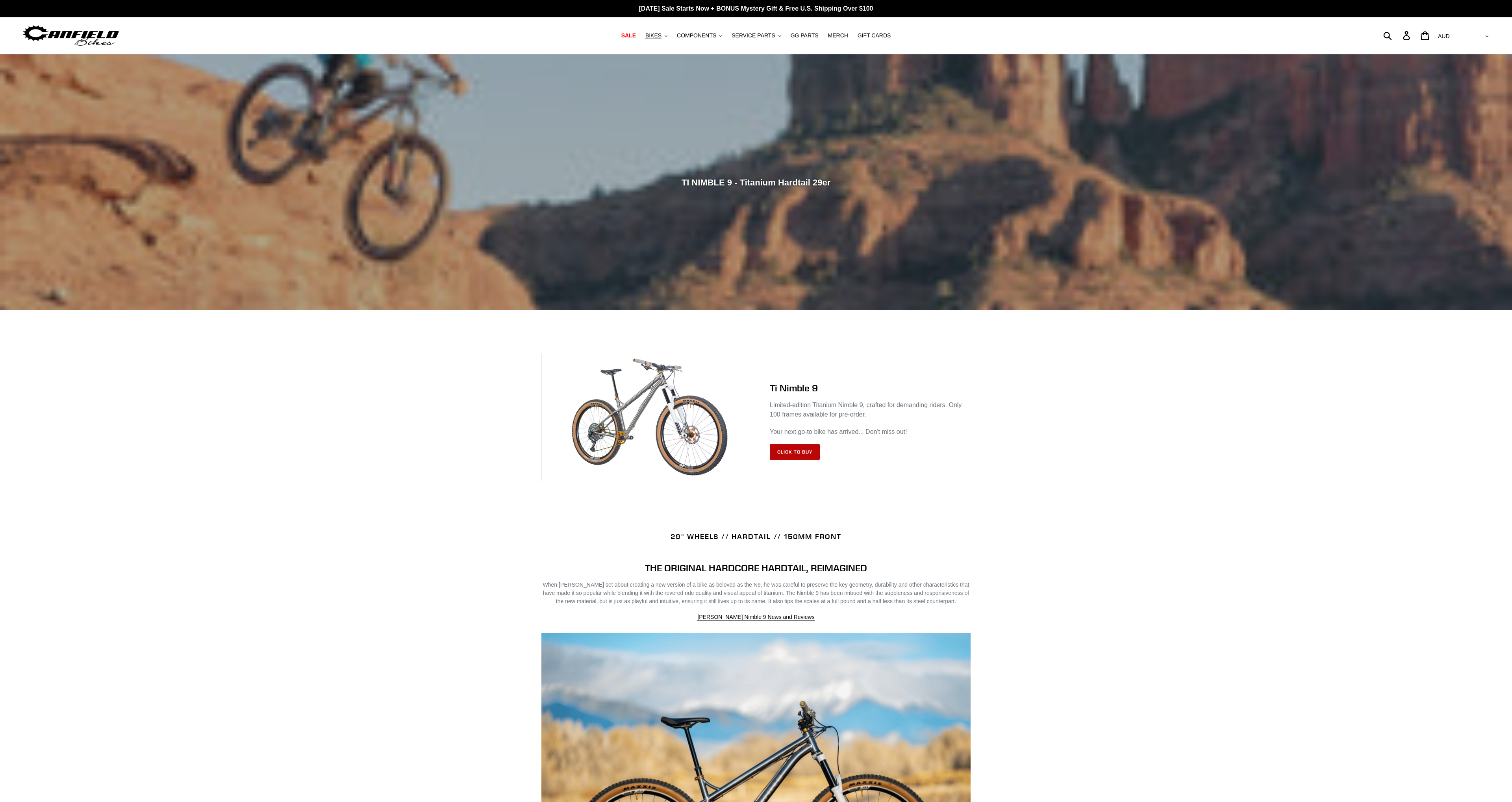
click at [790, 452] on link "Click to Buy" at bounding box center [795, 452] width 50 height 16
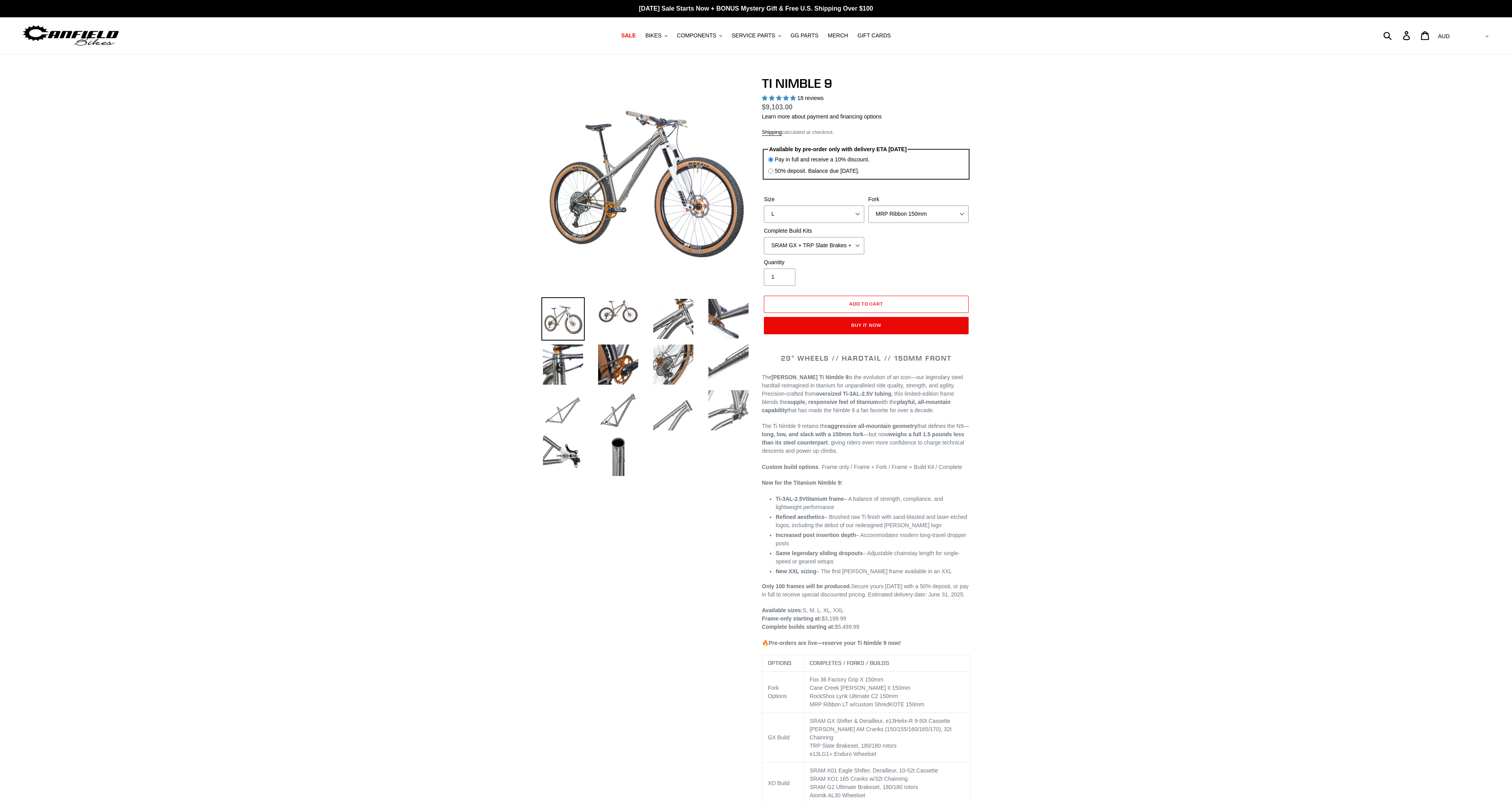
select select "highest-rating"
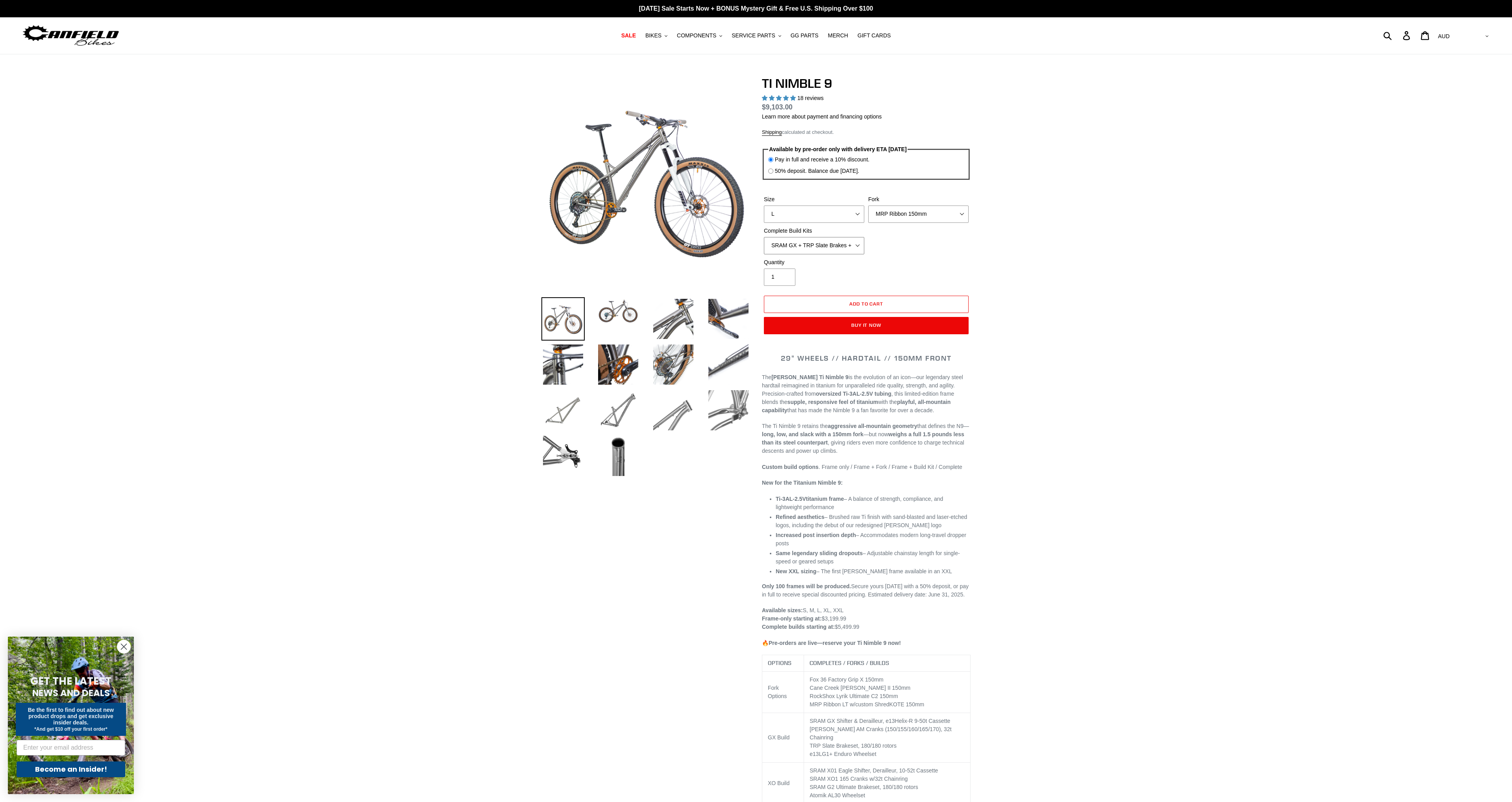
click at [764, 237] on select "SRAM GX + TRP Slate Brakes + Rotors + e13 LG-1 Wheels SHIMANO XT + SHIMANO brak…" at bounding box center [814, 245] width 100 height 17
click option "SHIMANO XTR + HOPE Brakes + DT Swiss Carbon Wheels" at bounding box center [0, 0] width 0 height 0
click option "SHIMANO XT + SHIMANO brakes + Rotors + e13 LG-1 Wheels" at bounding box center [0, 0] width 0 height 0
click at [764, 237] on select "SRAM GX + TRP Slate Brakes + Rotors + e13 LG-1 Wheels SHIMANO XT + SHIMANO brak…" at bounding box center [814, 245] width 100 height 17
select select "SRAM GX + TRP Slate Brakes + Rotors + e13 LG-1 Wheels"
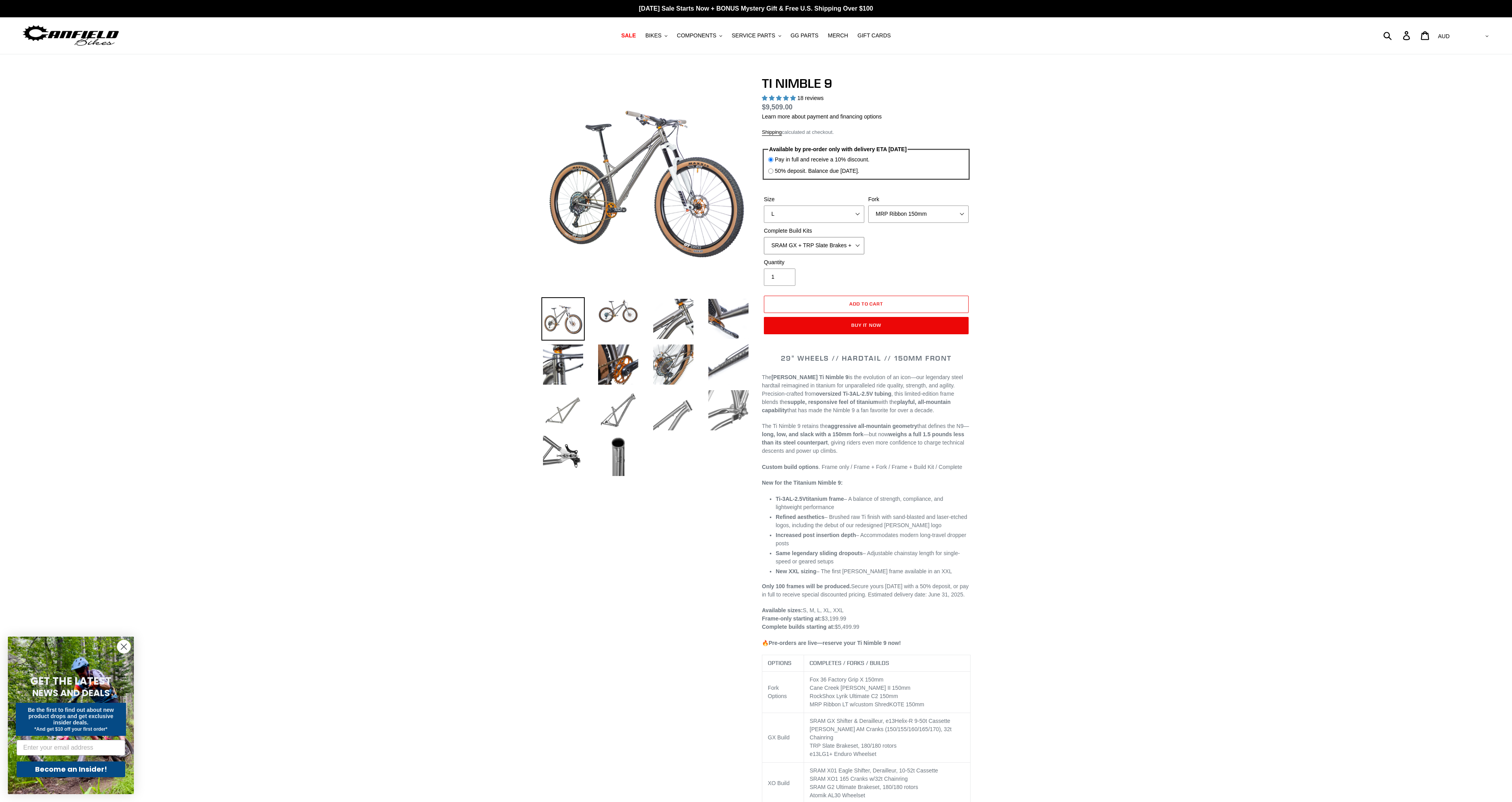
click option "SRAM GX + TRP Slate Brakes + Rotors + e13 LG-1 Wheels" at bounding box center [0, 0] width 0 height 0
click at [869, 206] on select "MRP Ribbon 150mm RockShox Lyrik 150mm Fox Factory 36 150mm Cane Creek Helm 150m…" at bounding box center [919, 214] width 100 height 17
click option "Cane Creek Helm 150mm" at bounding box center [0, 0] width 0 height 0
click at [869, 206] on select "MRP Ribbon 150mm RockShox Lyrik 150mm Fox Factory 36 150mm Cane Creek Helm 150m…" at bounding box center [919, 214] width 100 height 17
click option "RockShox Lyrik 150mm" at bounding box center [0, 0] width 0 height 0
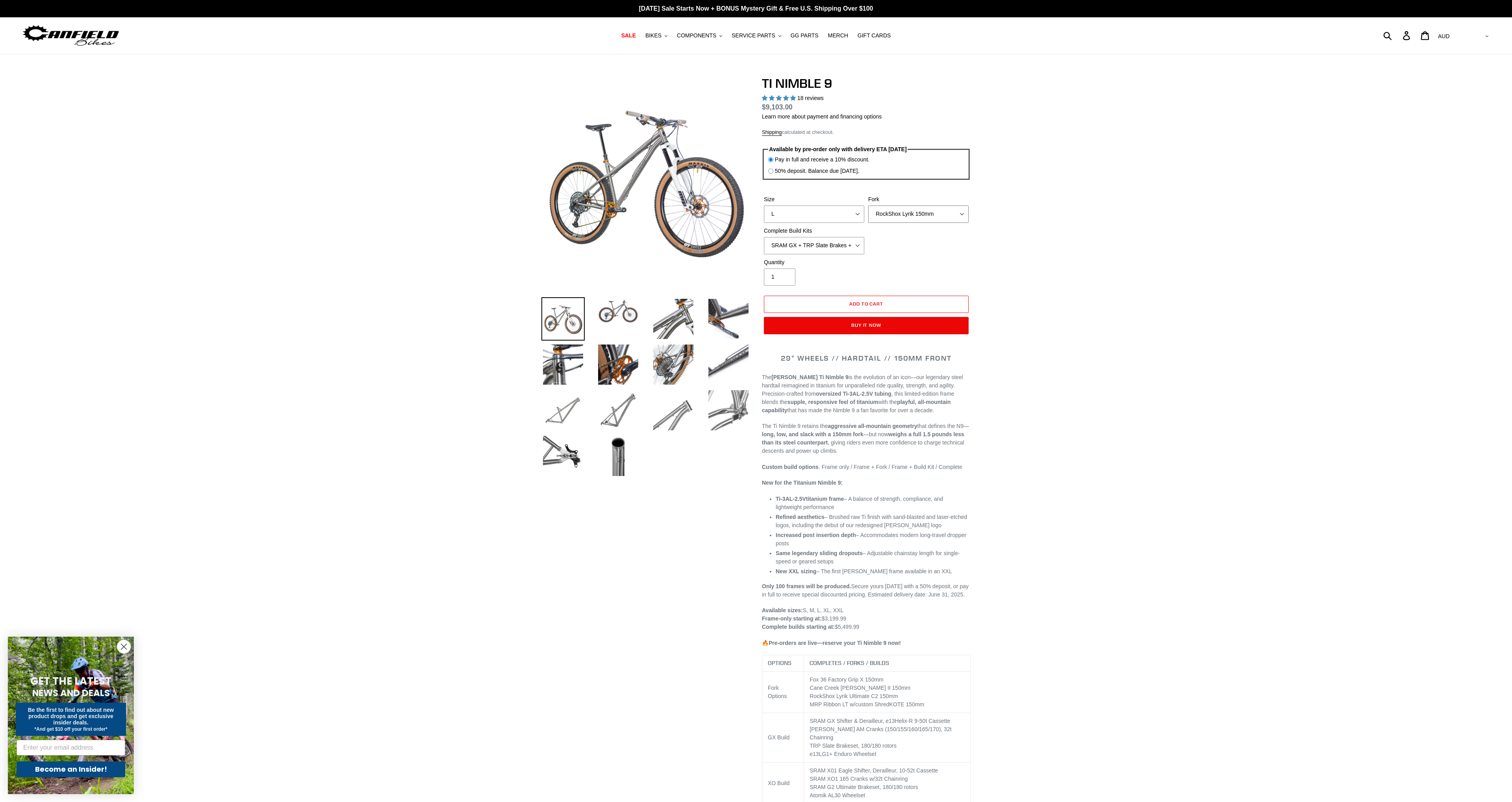
click at [869, 206] on select "MRP Ribbon 150mm RockShox Lyrik 150mm Fox Factory 36 150mm Cane Creek Helm 150m…" at bounding box center [919, 214] width 100 height 17
select select "Cane Creek Helm 150mm"
click option "Cane Creek Helm 150mm" at bounding box center [0, 0] width 0 height 0
click at [609, 462] on img at bounding box center [618, 456] width 44 height 44
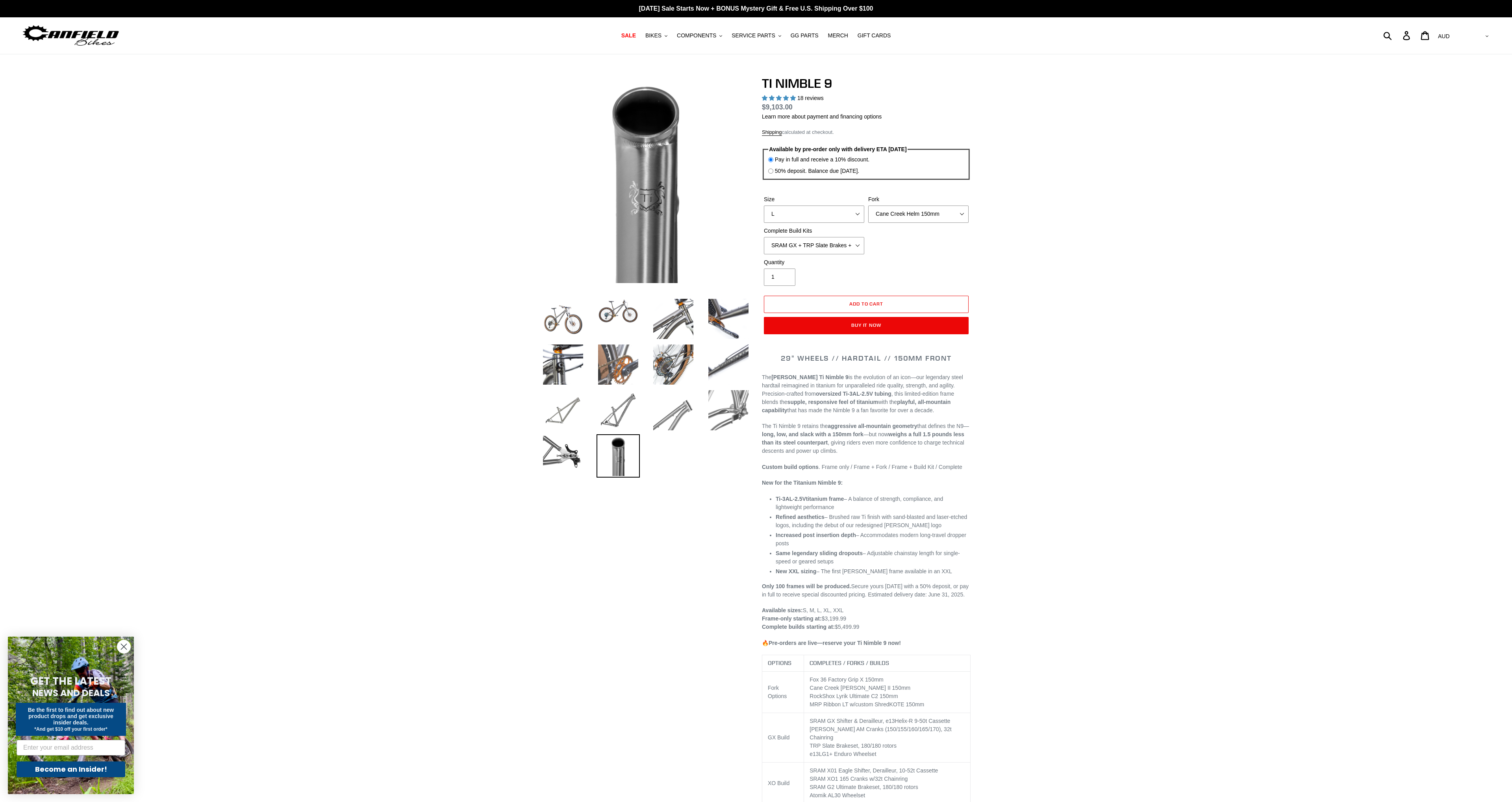
click at [629, 364] on img at bounding box center [618, 365] width 44 height 44
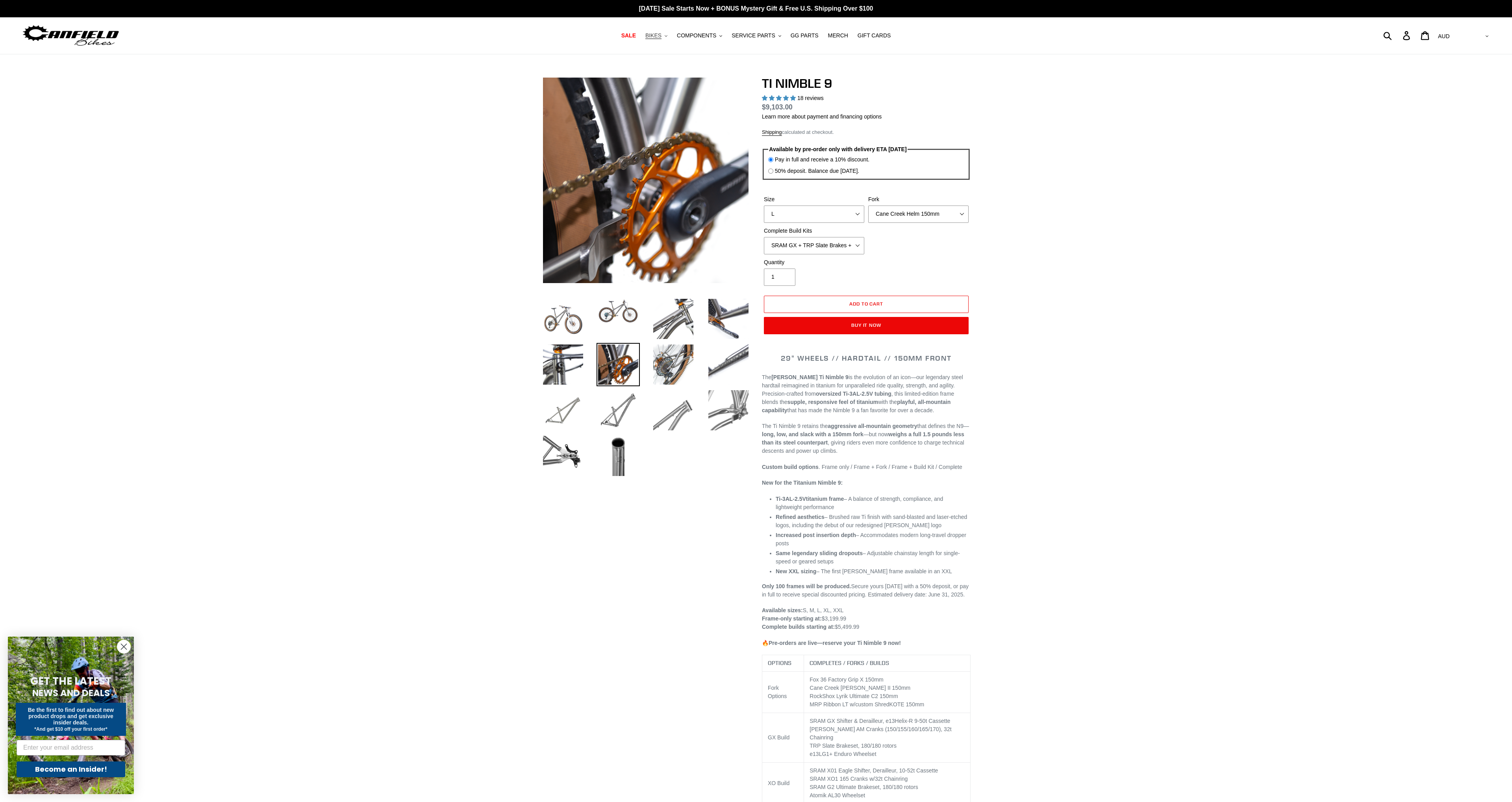
click at [672, 31] on button "BIKES .cls-1{fill:#231f20}" at bounding box center [656, 36] width 30 height 10
click at [660, 52] on link "SHOP ALL BIKES" at bounding box center [704, 56] width 124 height 12
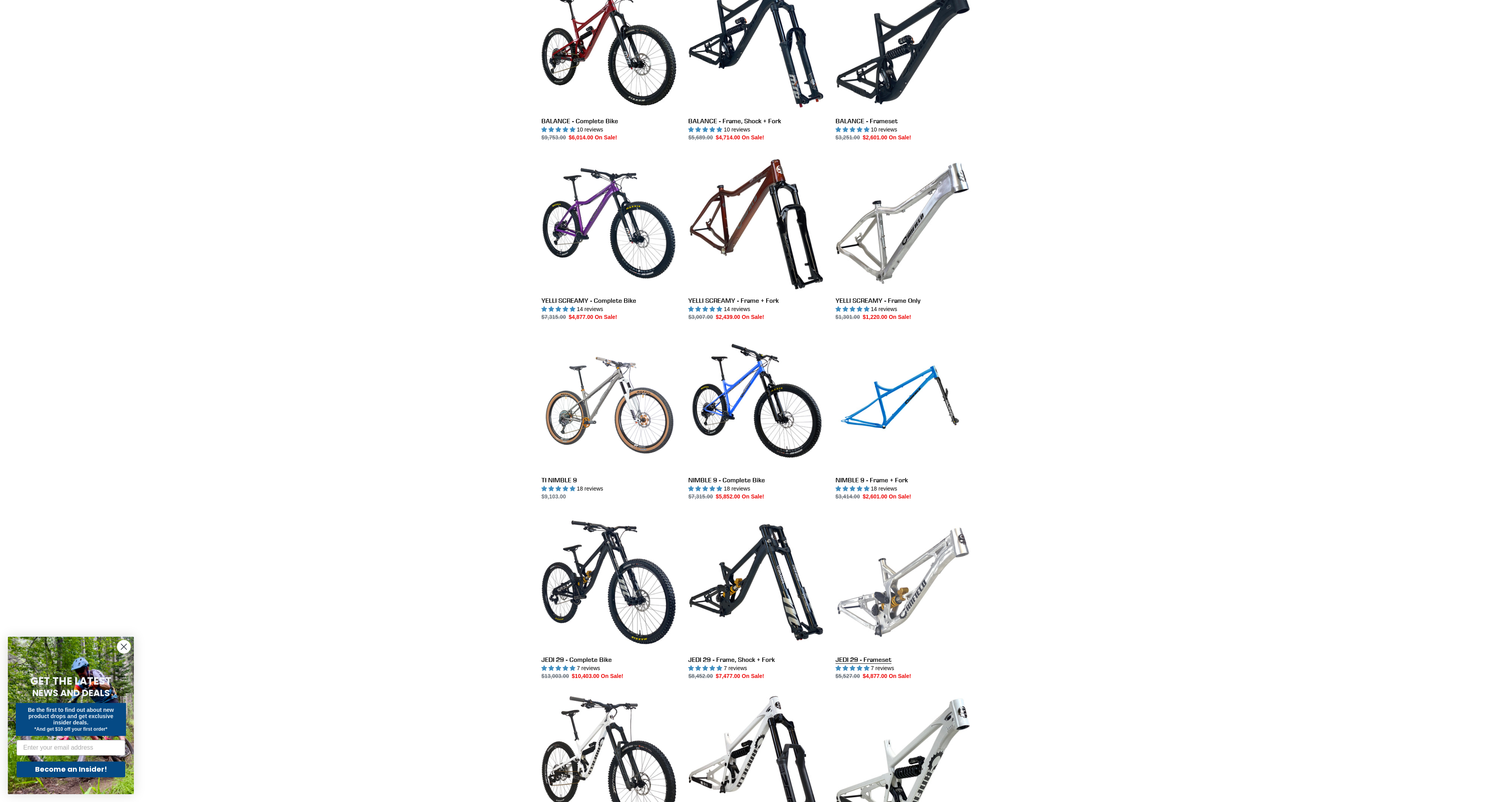
scroll to position [311, 0]
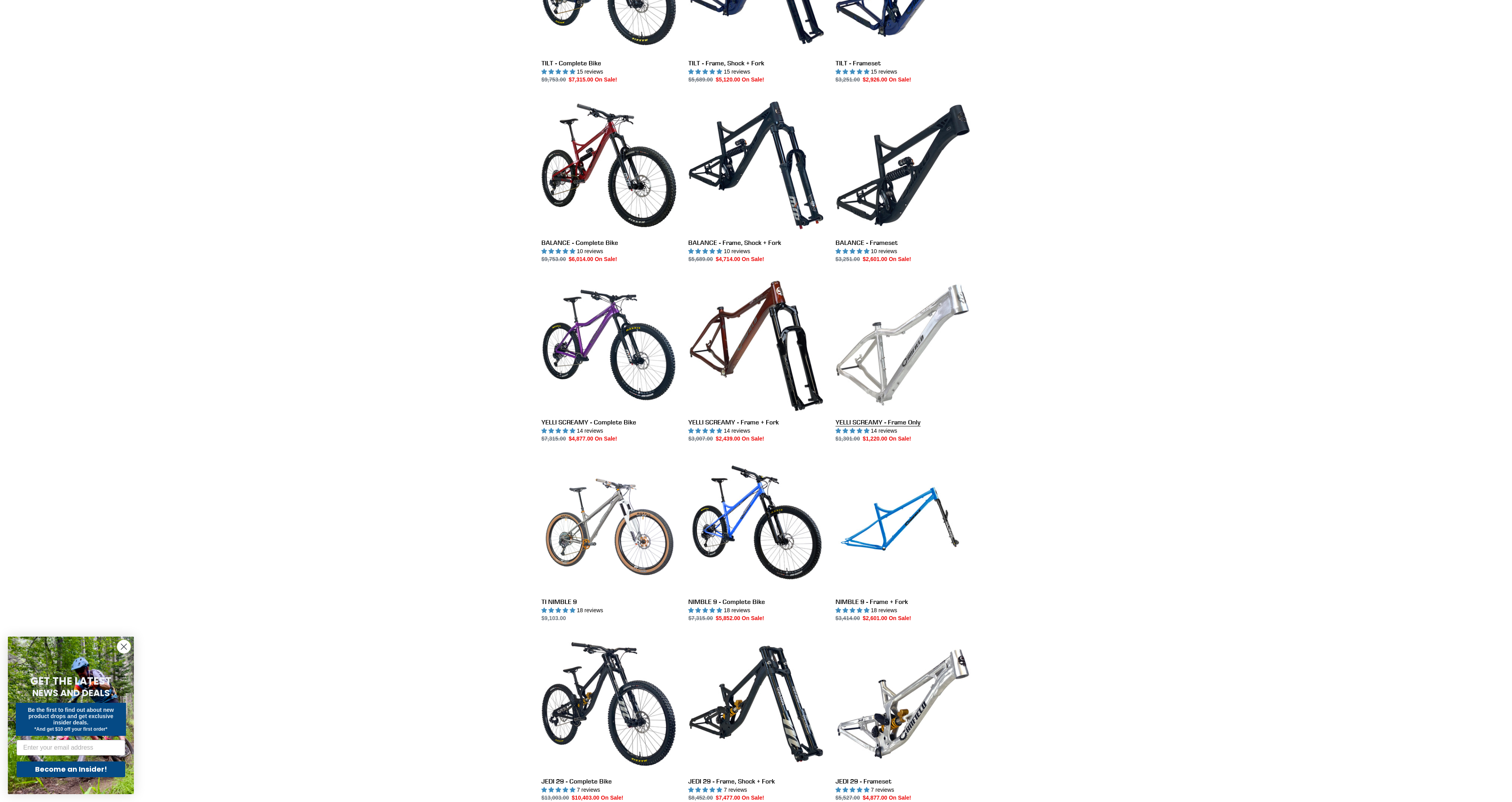
click at [927, 340] on link "YELLI SCREAMY - Frame Only" at bounding box center [903, 359] width 135 height 165
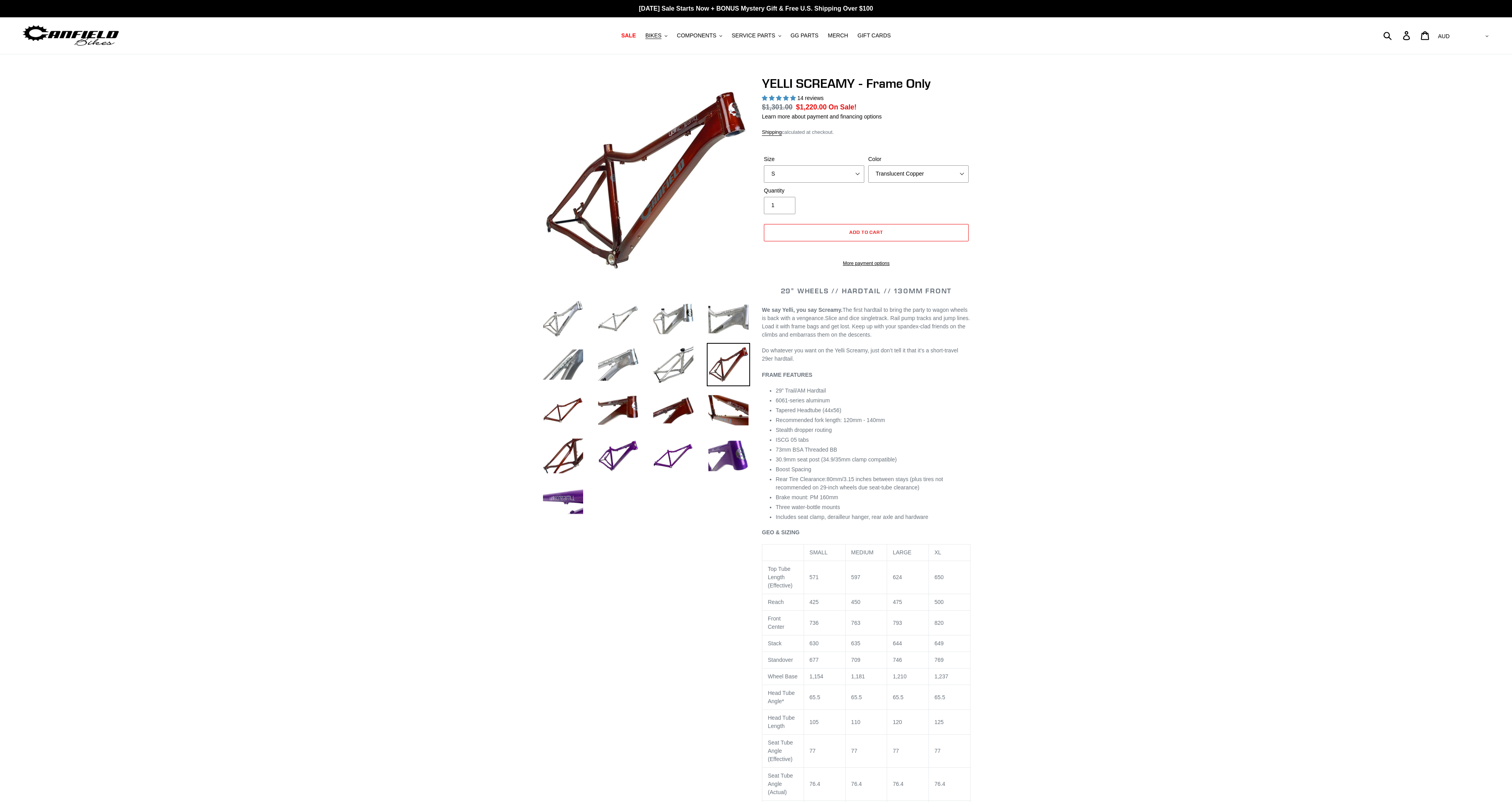
select select "highest-rating"
click at [869, 165] on select "Translucent Copper Purple Haze Raw" at bounding box center [919, 173] width 100 height 17
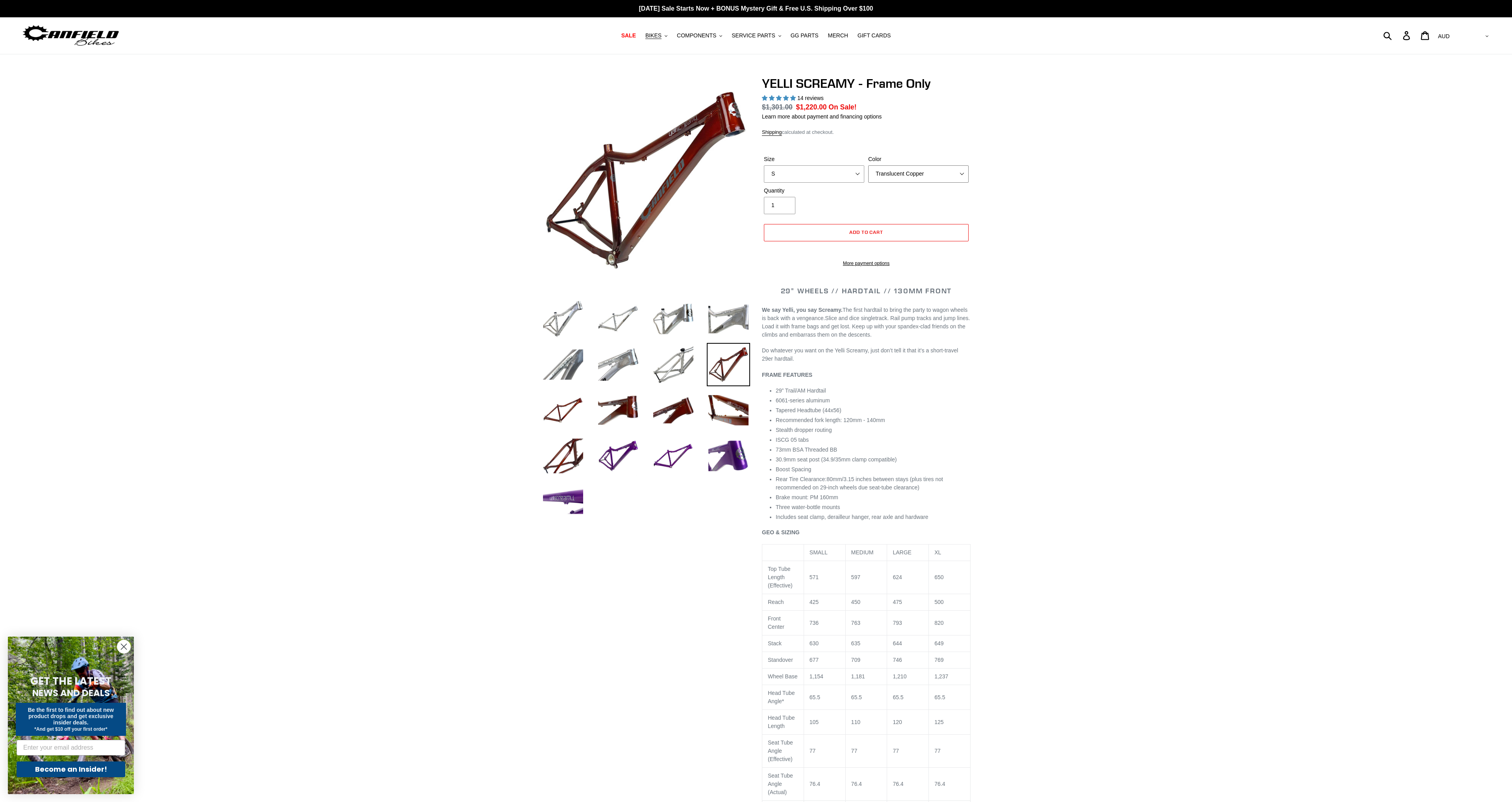
select select "Raw"
click option "Raw" at bounding box center [0, 0] width 0 height 0
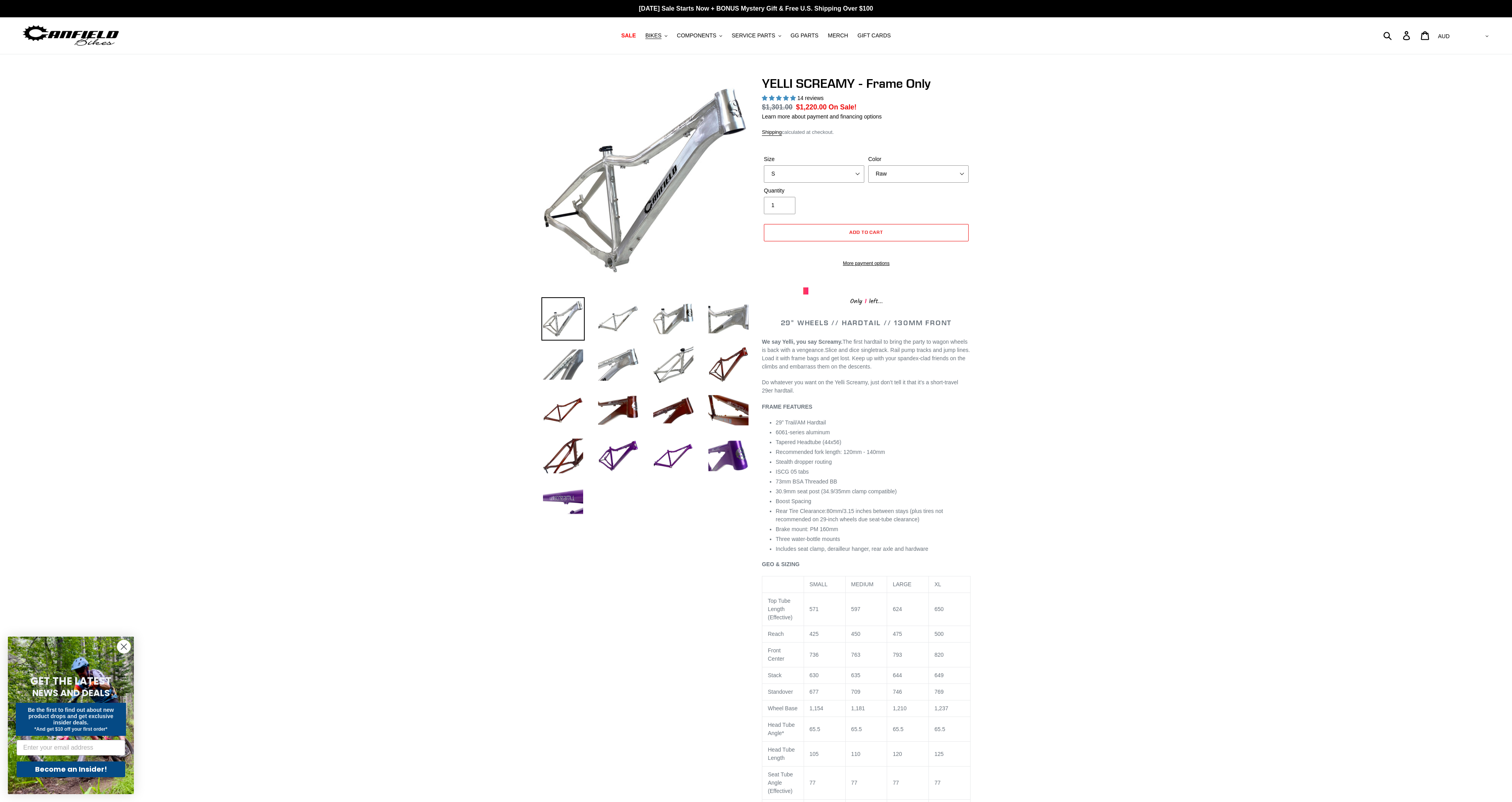
drag, startPoint x: 942, startPoint y: 171, endPoint x: 525, endPoint y: 311, distance: 439.9
click at [525, 311] on div at bounding box center [756, 566] width 472 height 981
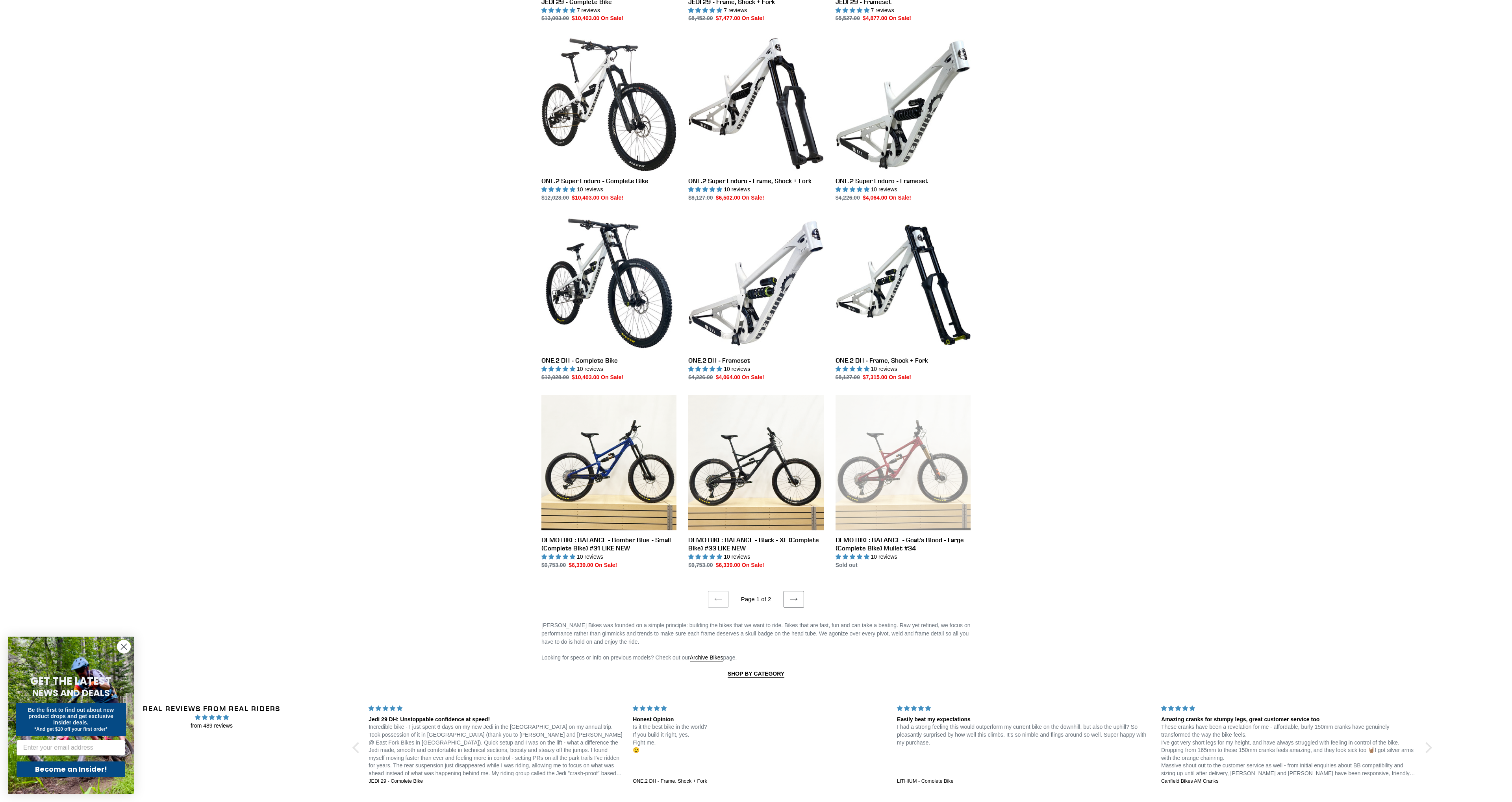
scroll to position [1270, 0]
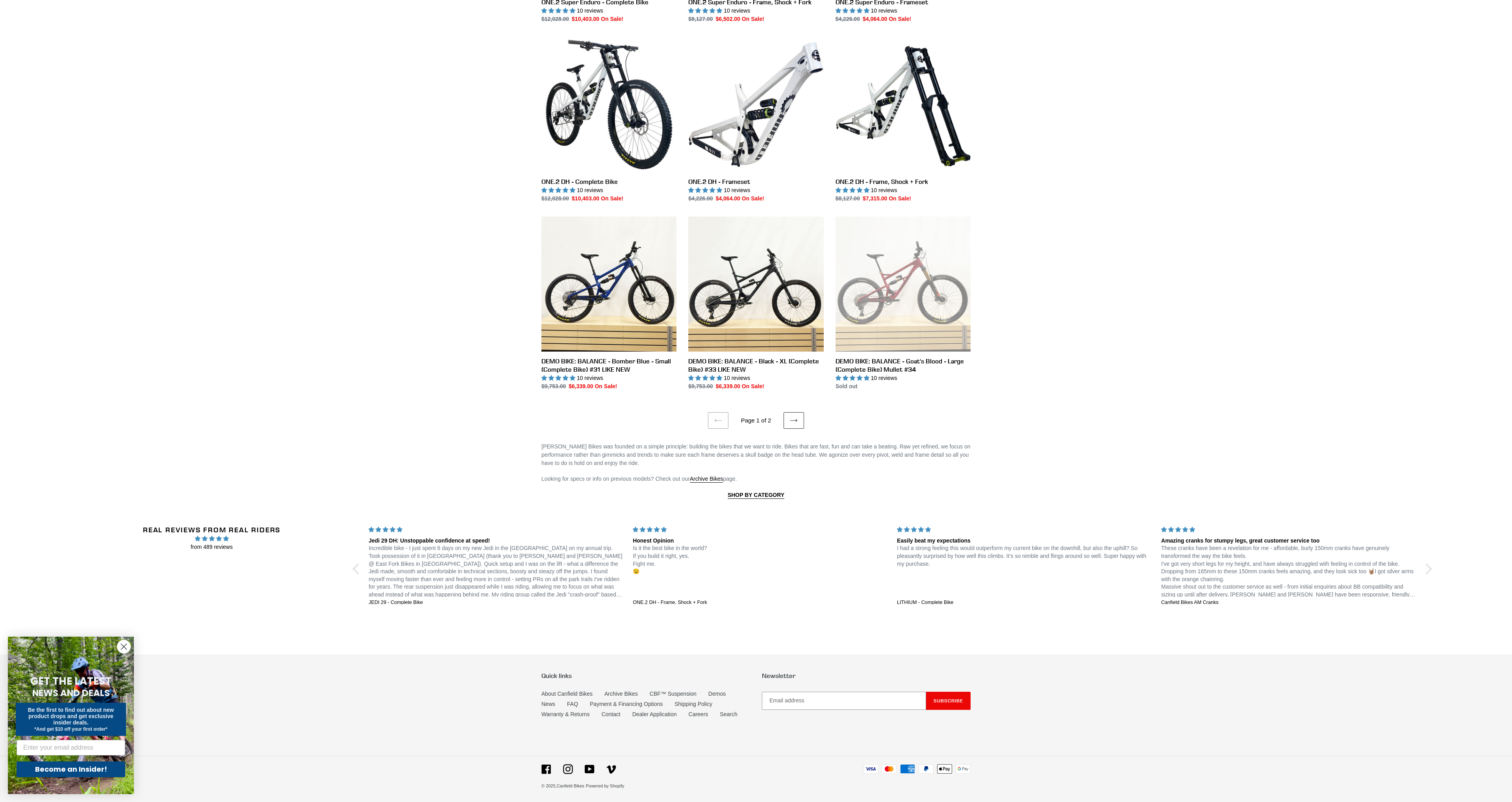
click at [789, 420] on link "Next page" at bounding box center [794, 420] width 20 height 16
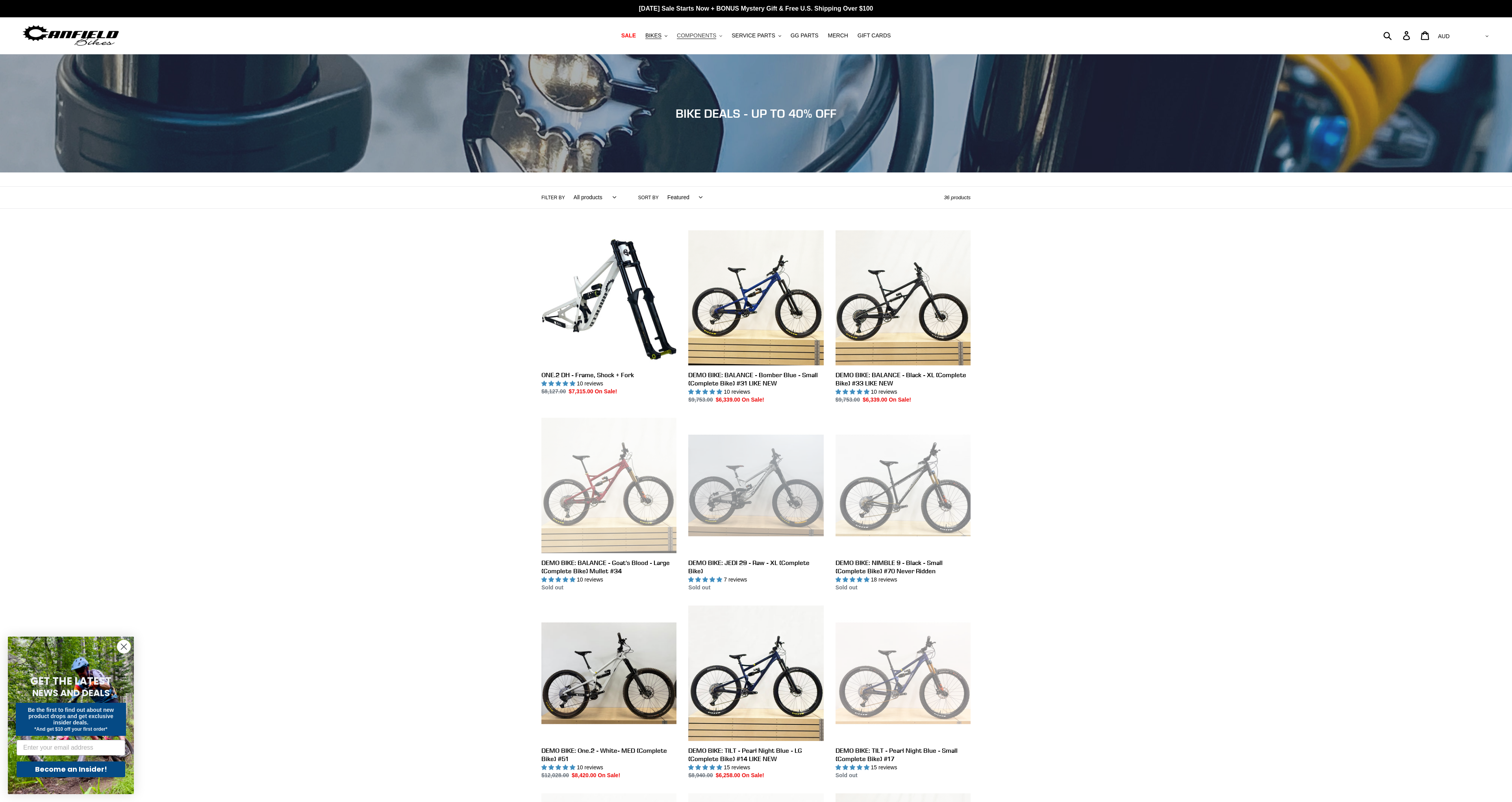
click at [716, 37] on span "COMPONENTS" at bounding box center [696, 36] width 40 height 6
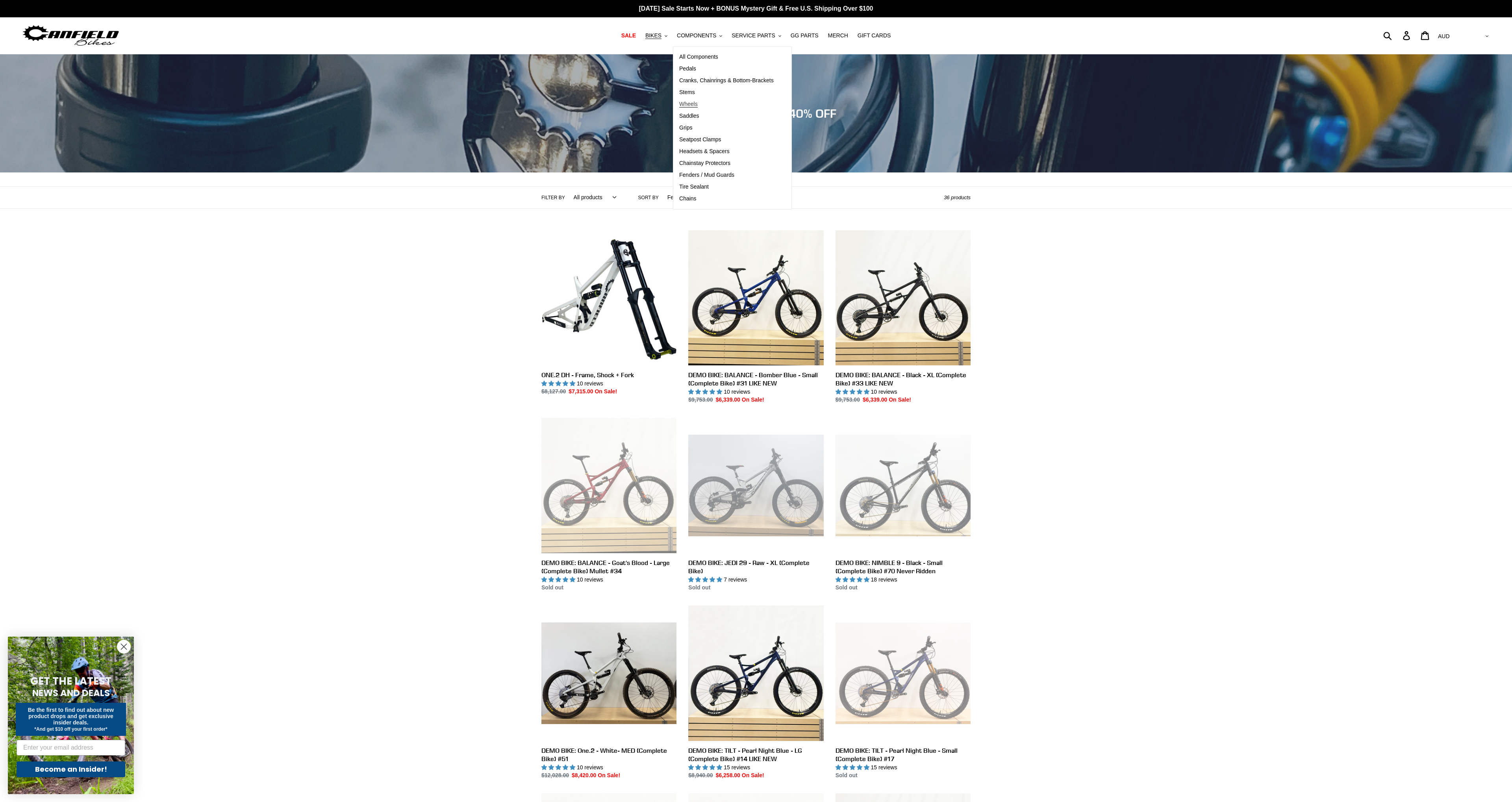
click at [694, 102] on span "Wheels" at bounding box center [688, 104] width 19 height 6
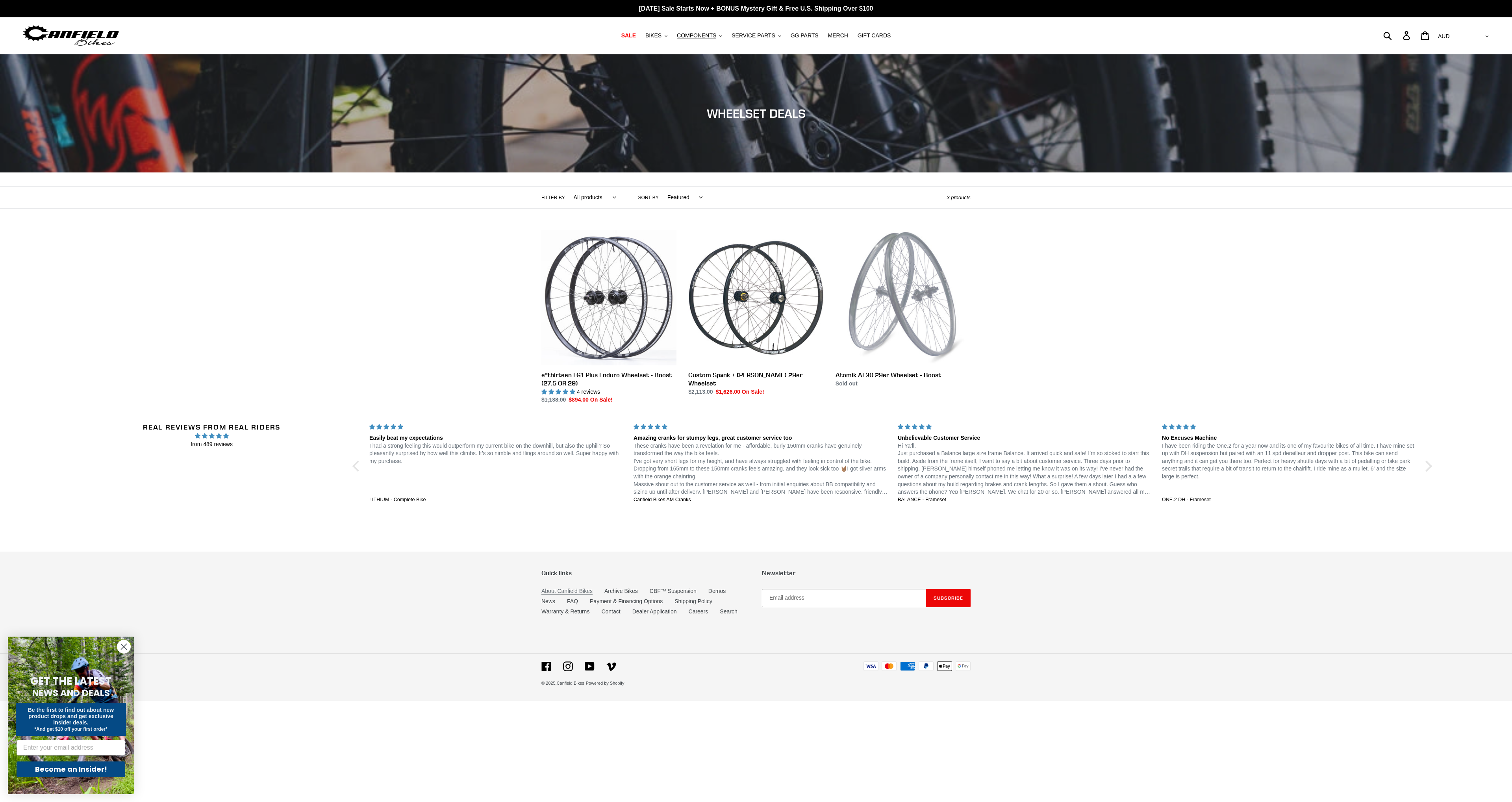
click at [553, 593] on link "About Canfield Bikes" at bounding box center [567, 591] width 51 height 6
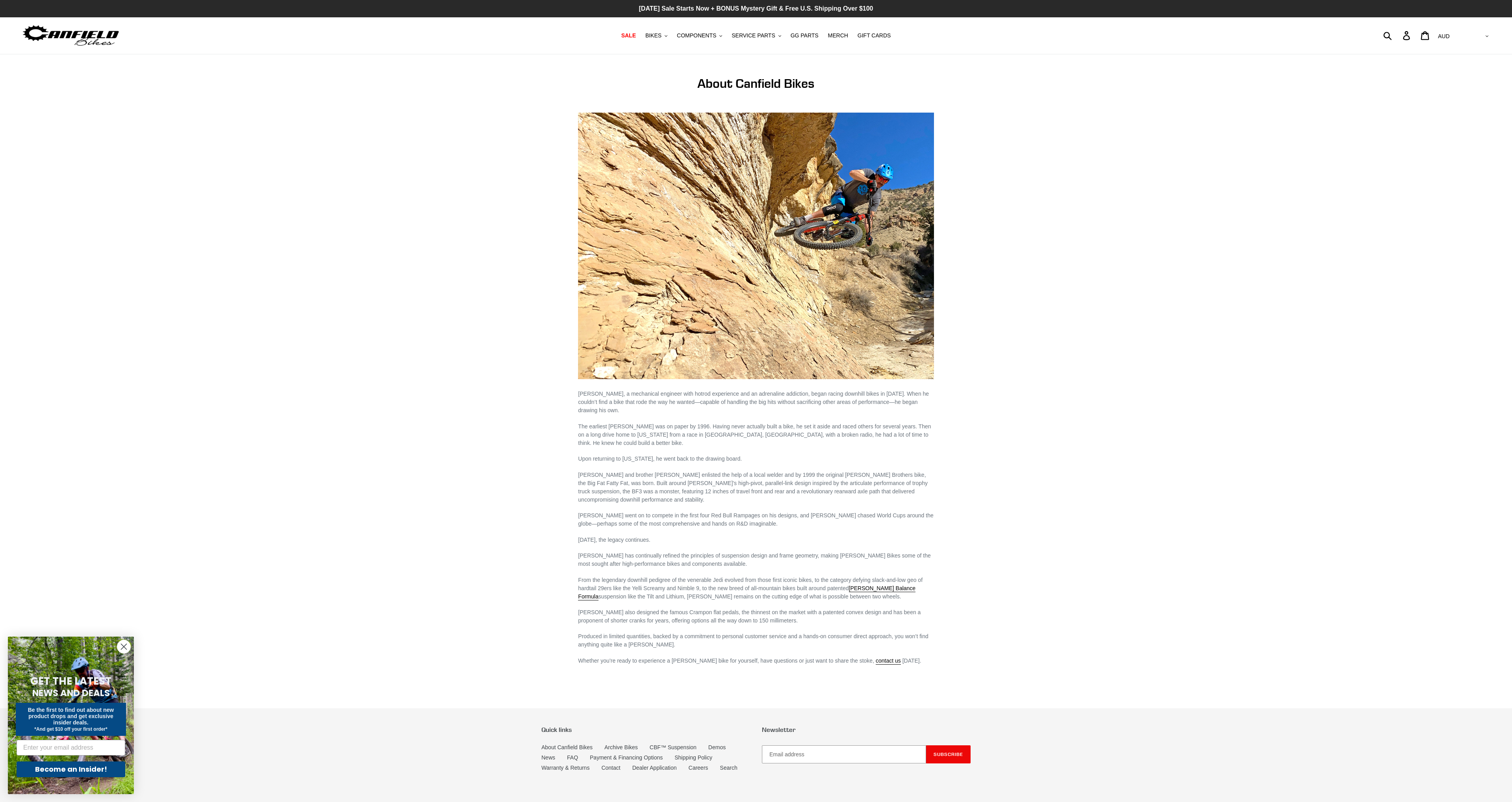
click at [748, 3] on p "[DATE] Sale Starts Now + BONUS Mystery Gift & Free U.S. Shipping Over $100" at bounding box center [756, 8] width 1512 height 17
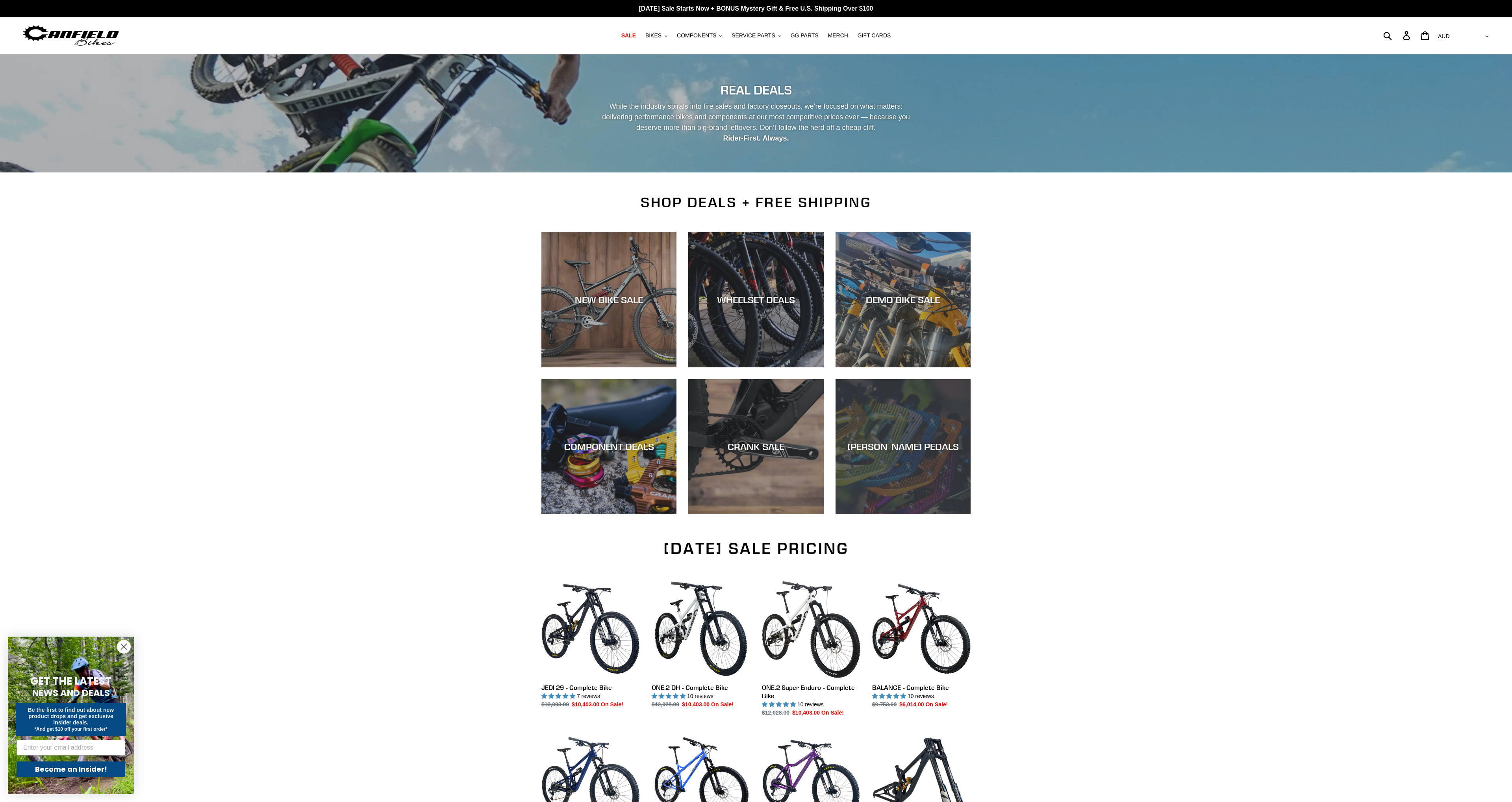
click at [871, 445] on div "[PERSON_NAME] PEDALS" at bounding box center [903, 446] width 135 height 11
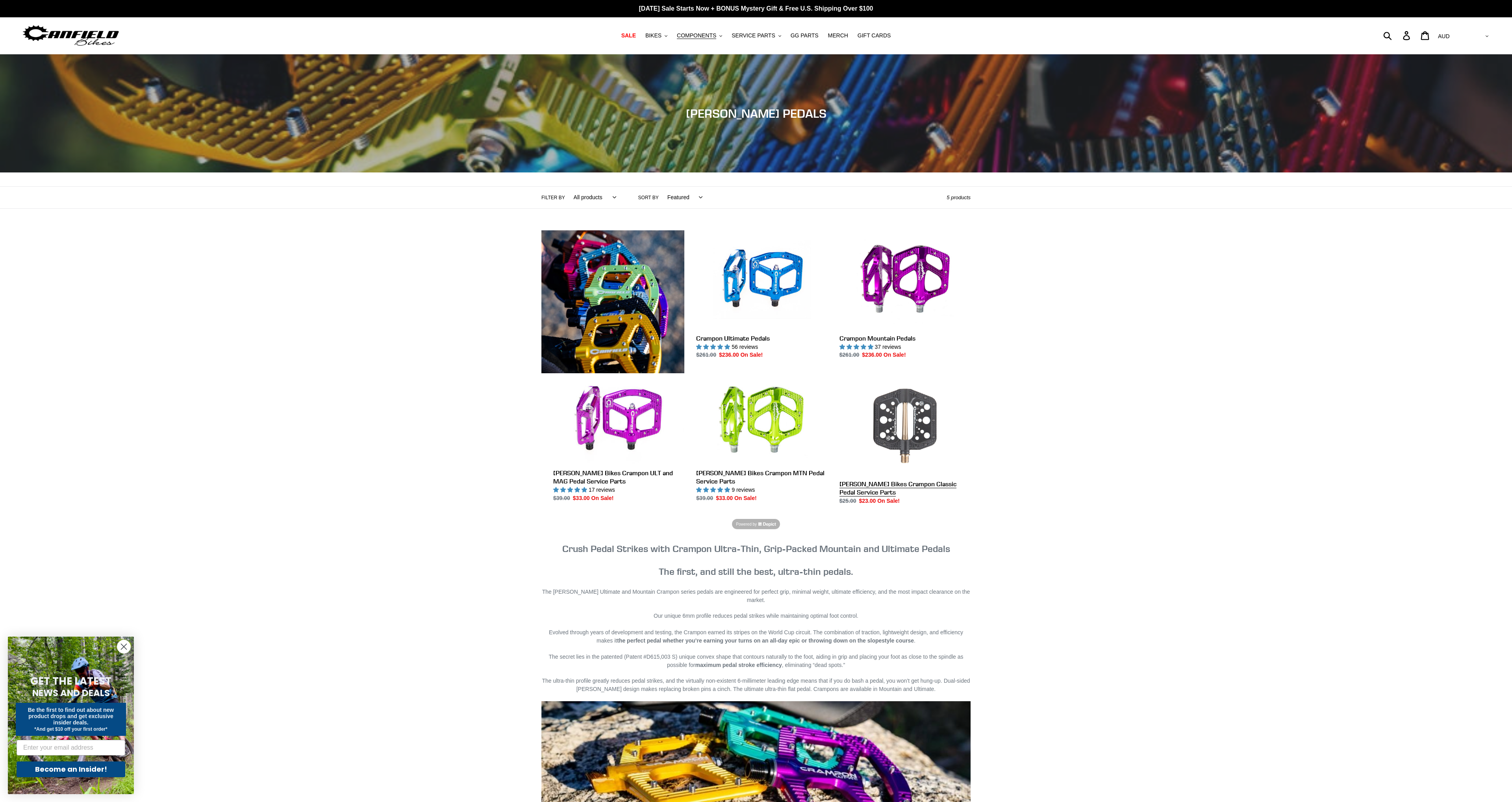
click at [871, 445] on link "Canfield Bikes Crampon Classic Pedal Service Parts" at bounding box center [905, 441] width 131 height 129
click at [591, 419] on link "[PERSON_NAME] Bikes Crampon ULT and MAG Pedal Service Parts" at bounding box center [618, 439] width 131 height 127
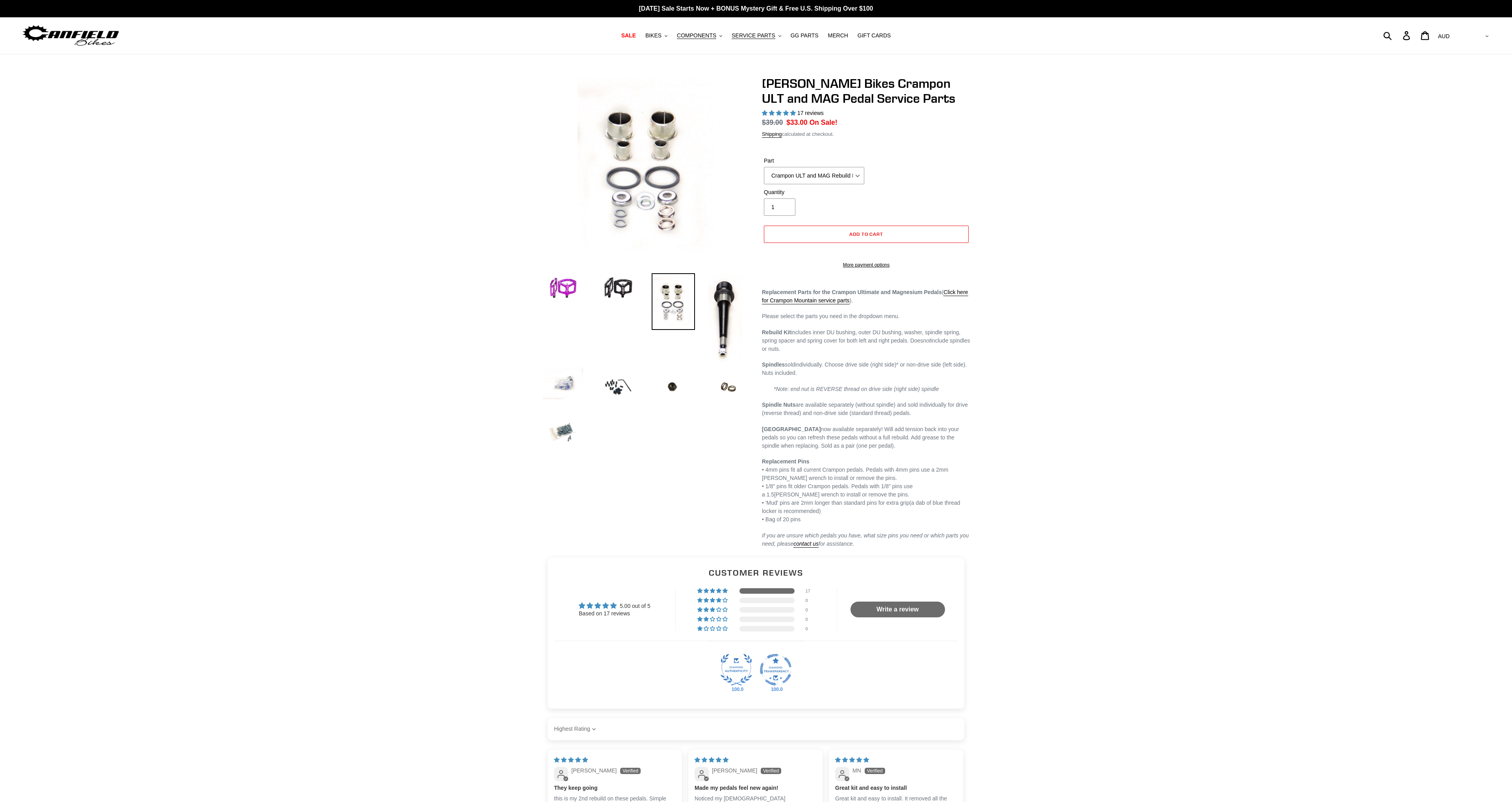
select select "highest-rating"
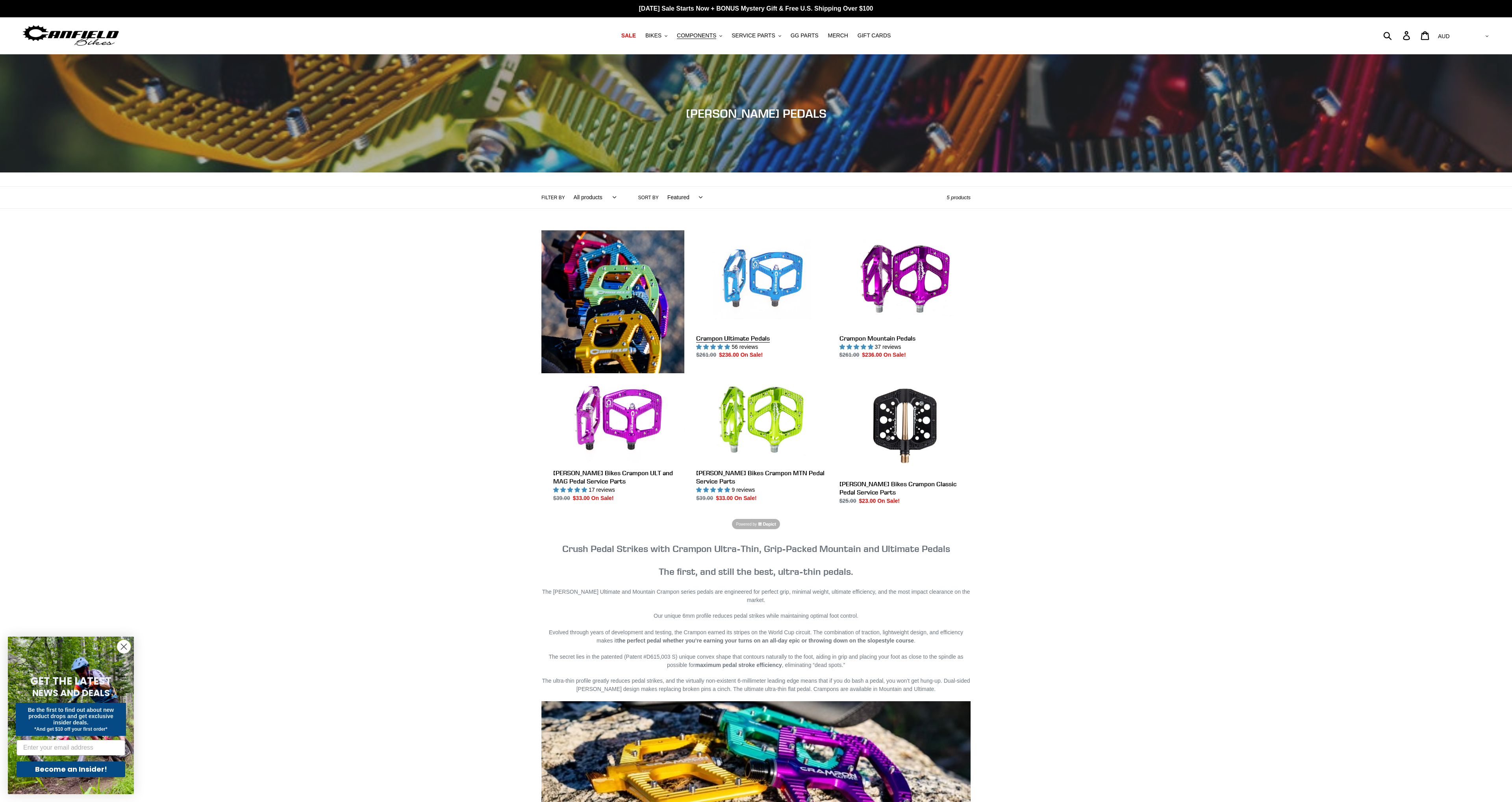
click at [760, 297] on link "Crampon Ultimate Pedals" at bounding box center [761, 294] width 131 height 129
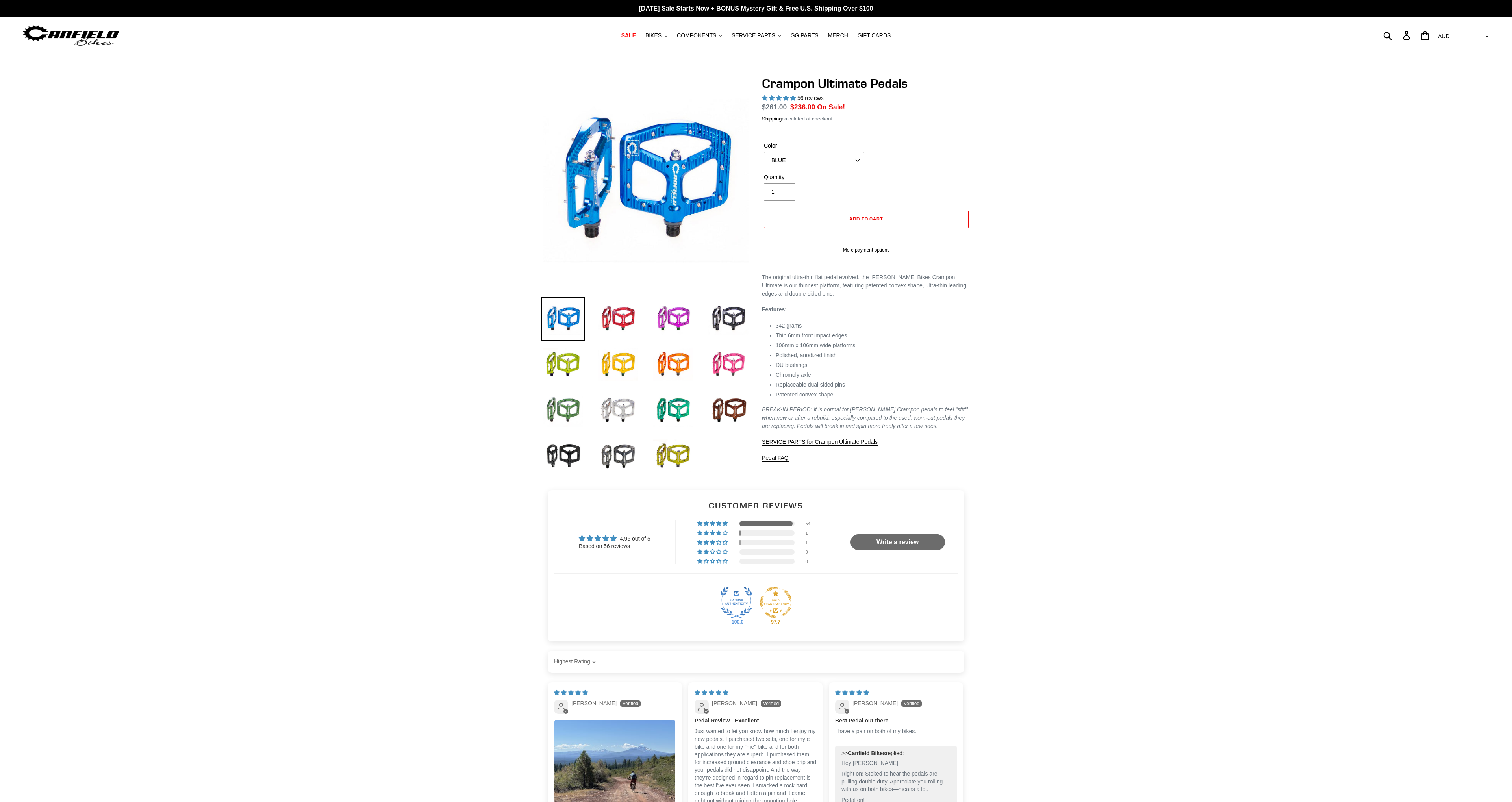
select select "highest-rating"
click at [630, 402] on img at bounding box center [618, 410] width 44 height 44
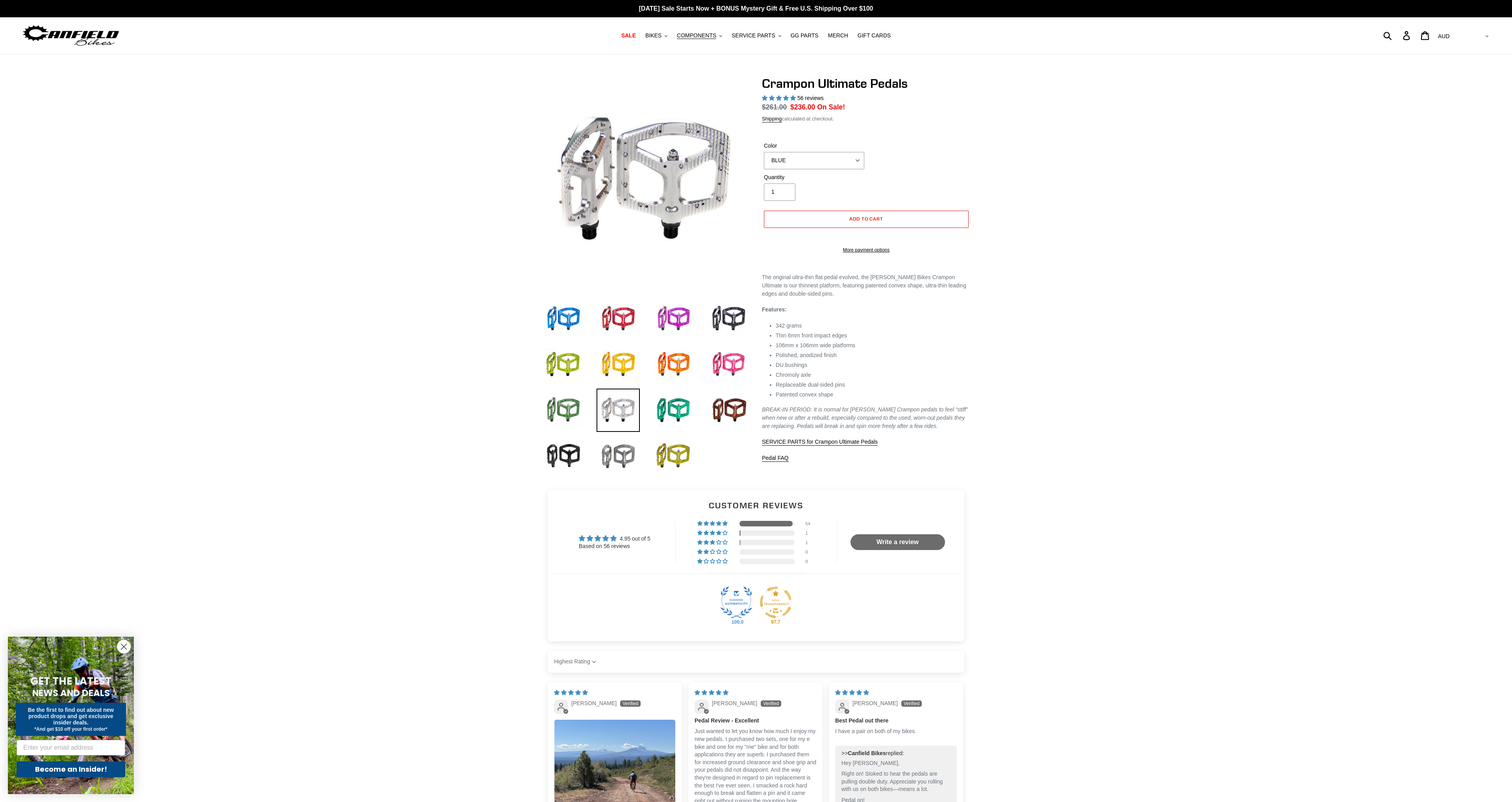
click at [617, 452] on img at bounding box center [618, 456] width 44 height 44
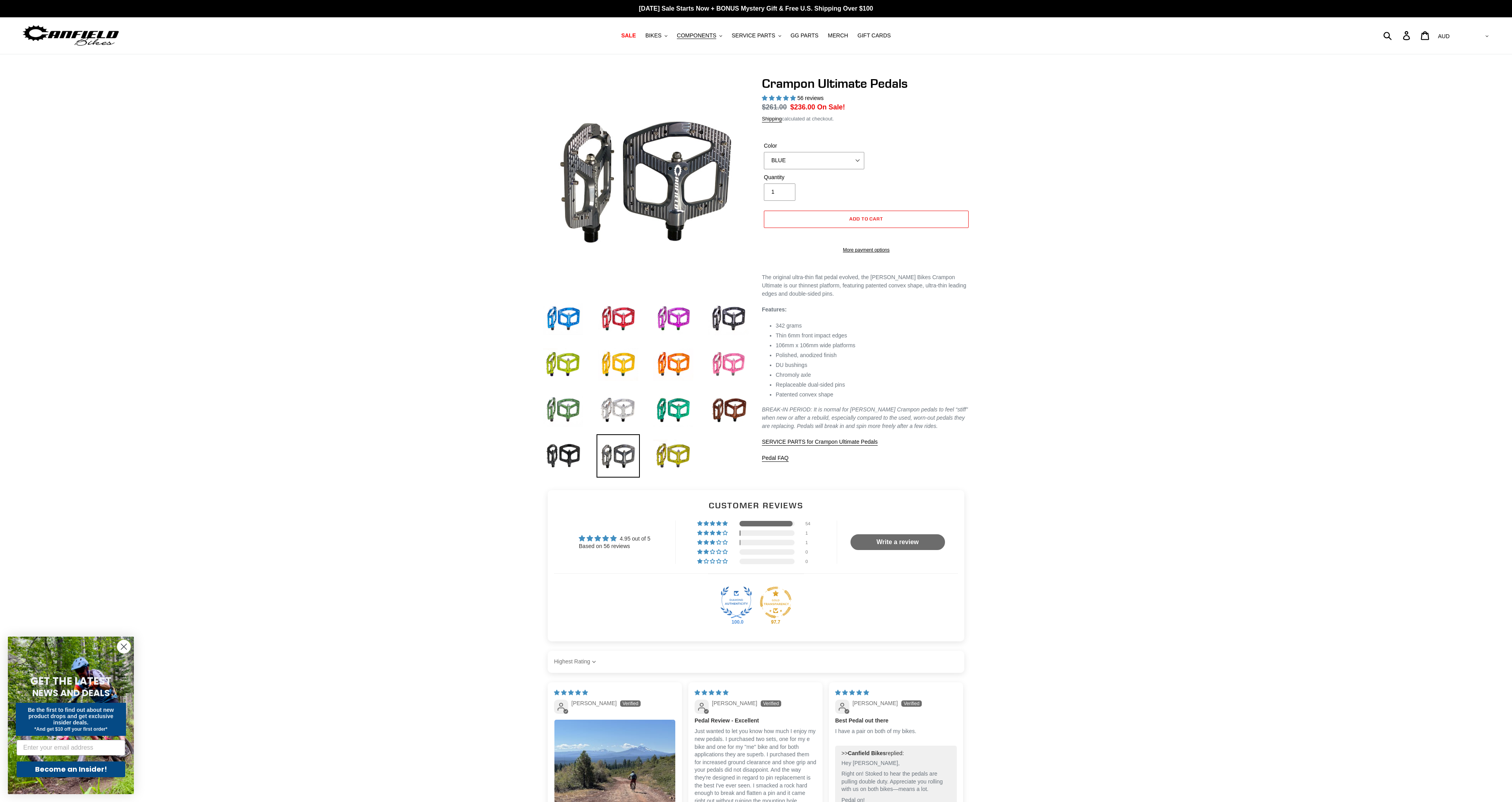
click at [739, 370] on img at bounding box center [729, 365] width 44 height 44
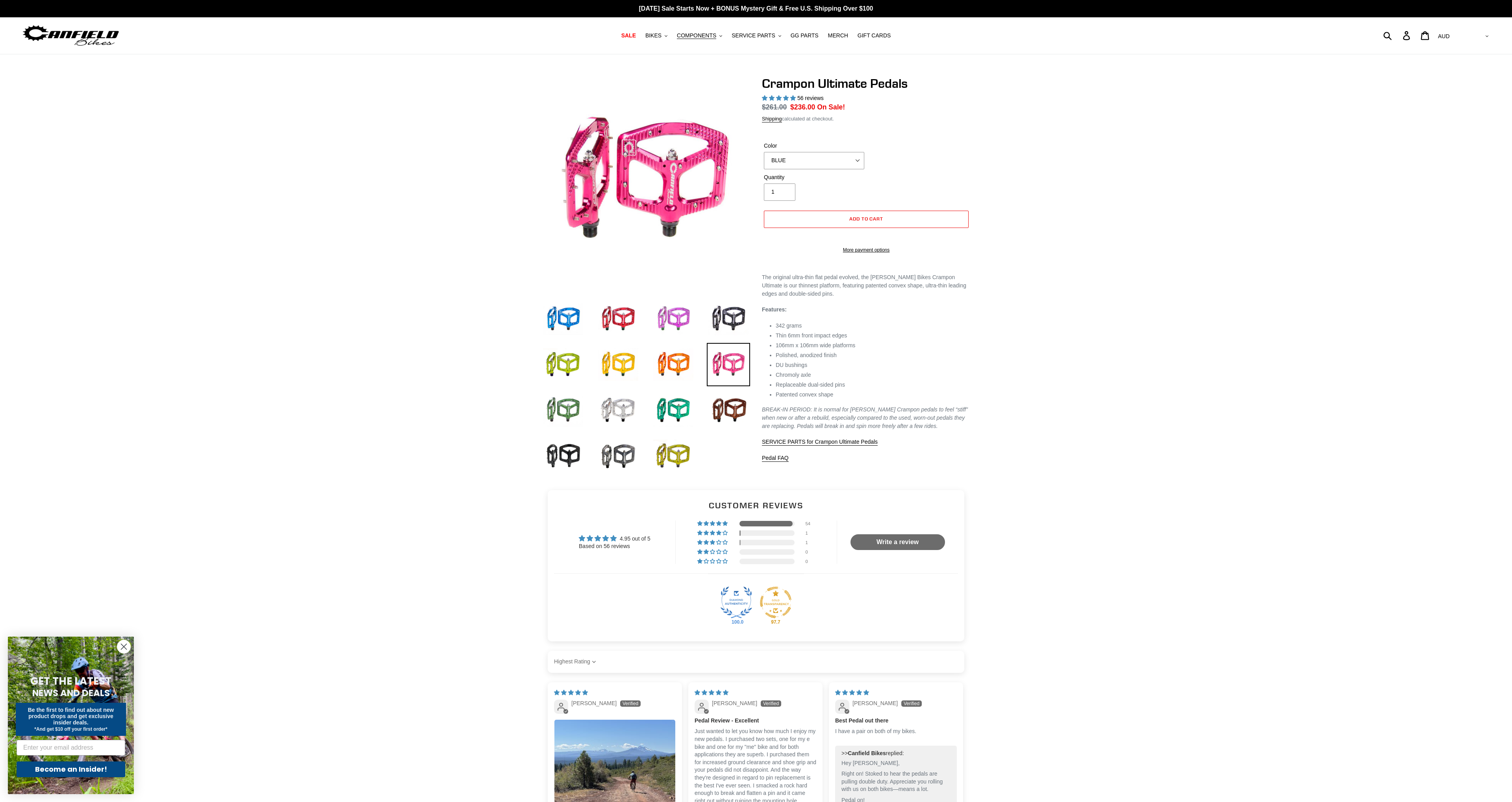
click at [693, 318] on img at bounding box center [673, 319] width 44 height 44
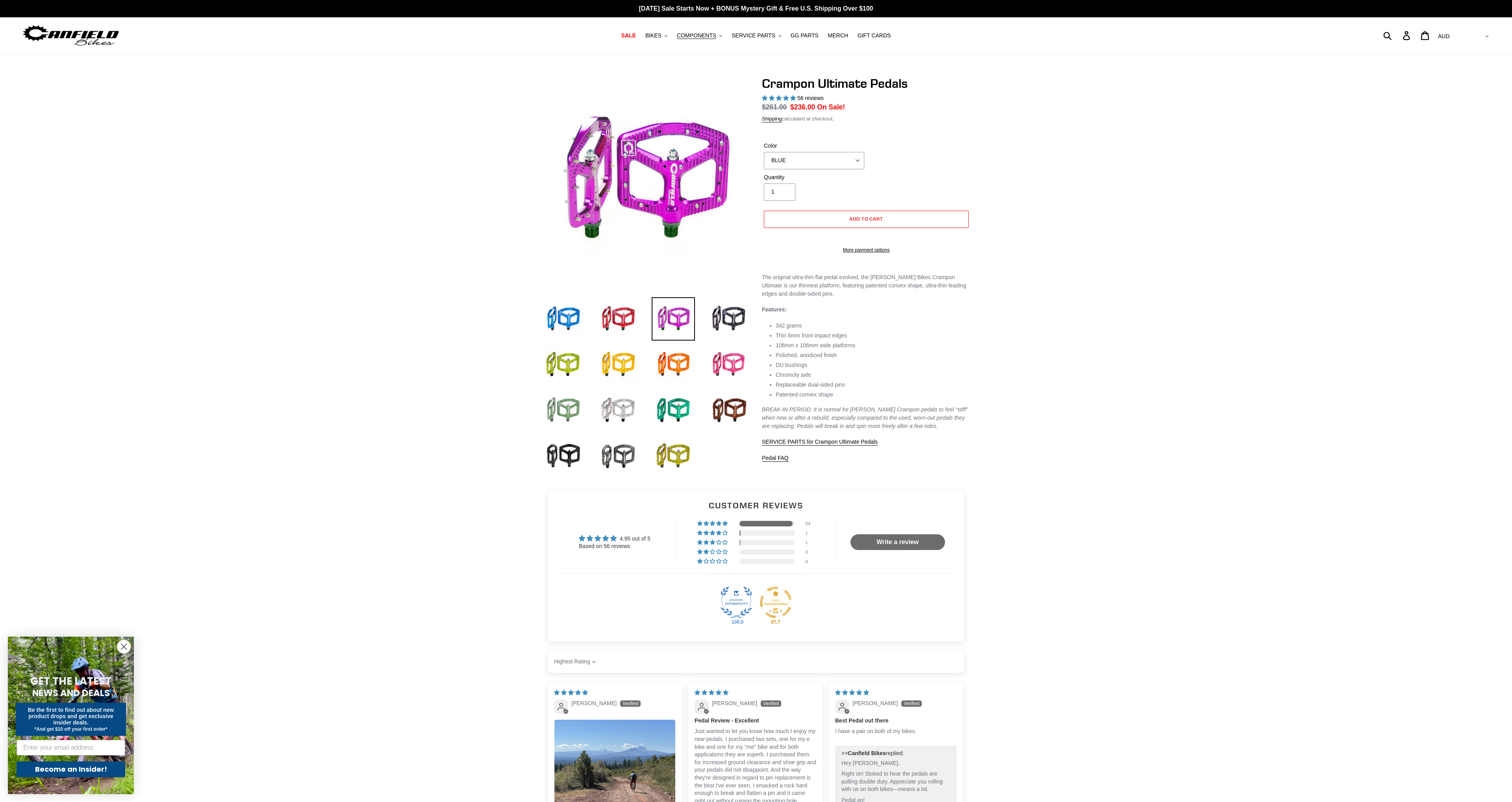
click at [563, 406] on img at bounding box center [563, 410] width 44 height 44
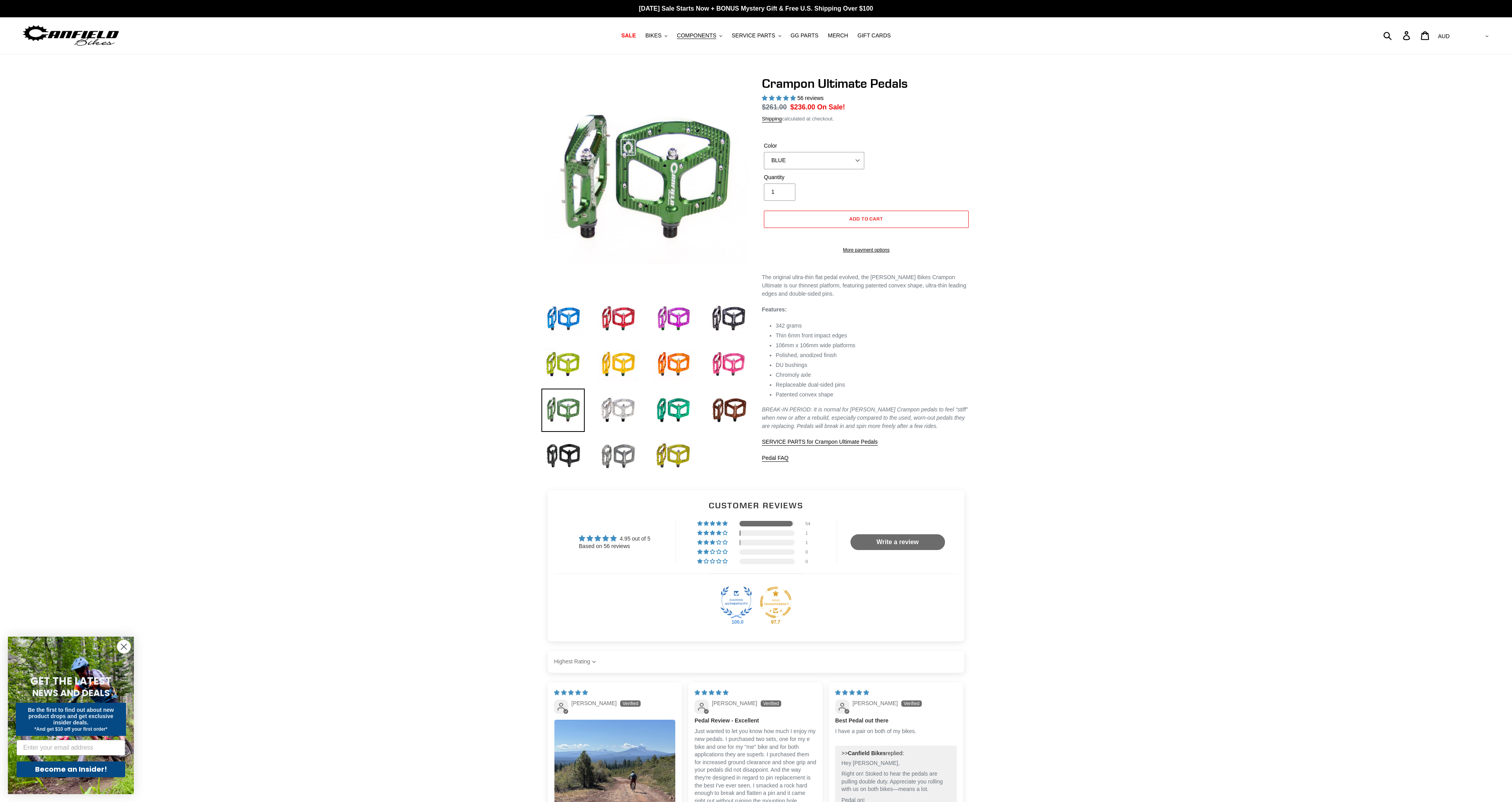
click at [608, 451] on img at bounding box center [618, 456] width 44 height 44
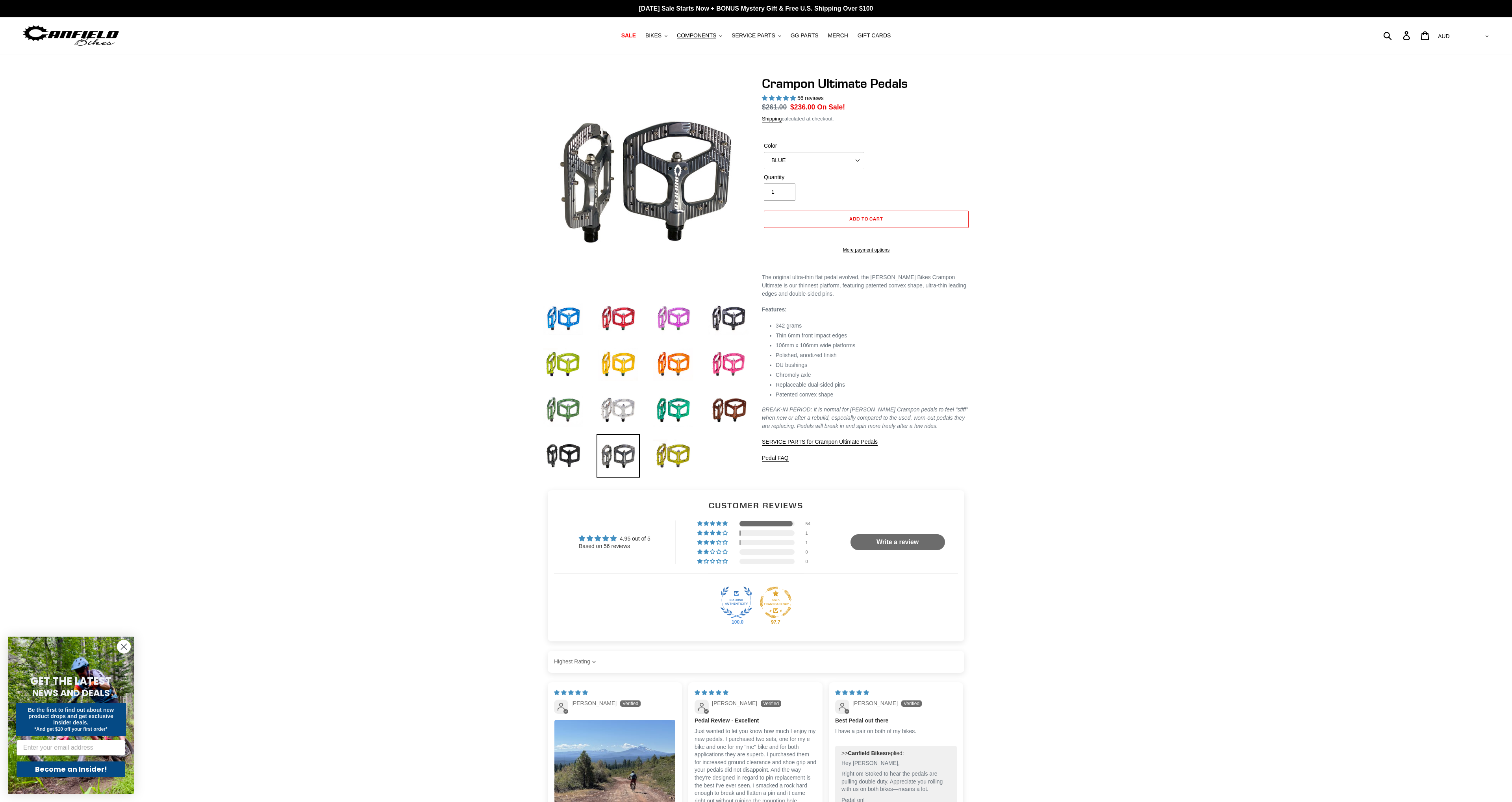
click at [685, 323] on img at bounding box center [673, 319] width 44 height 44
